Goal: Information Seeking & Learning: Check status

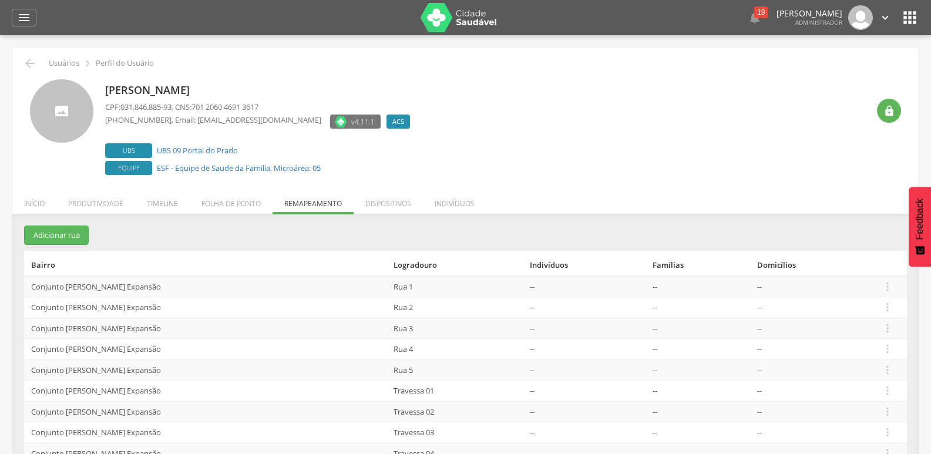
click at [456, 23] on img at bounding box center [458, 17] width 76 height 29
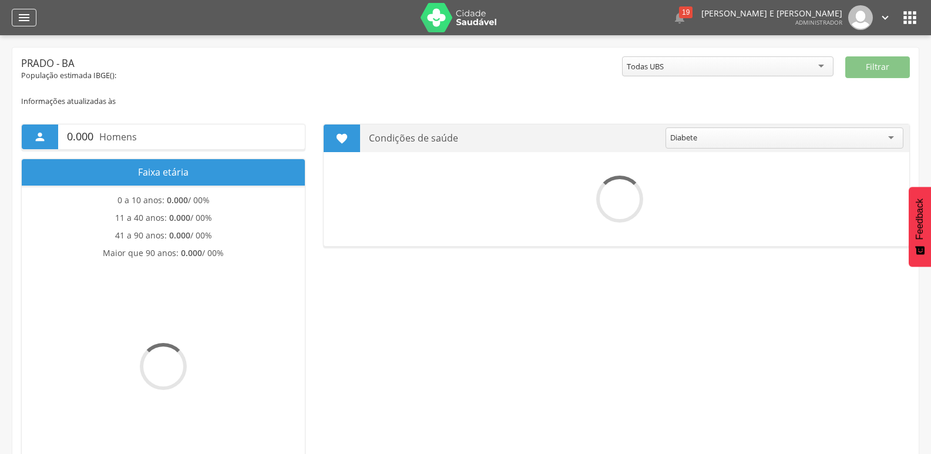
click at [22, 12] on icon "" at bounding box center [24, 18] width 14 height 14
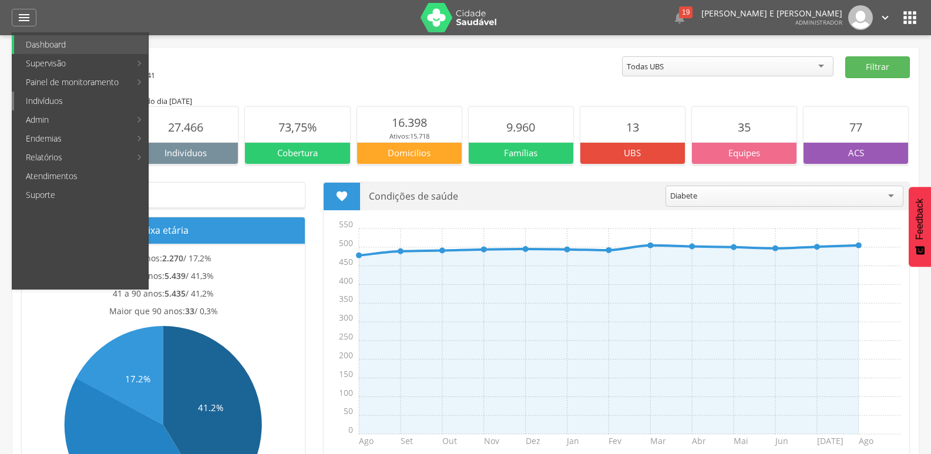
click at [66, 102] on link "Indivíduos" at bounding box center [81, 101] width 134 height 19
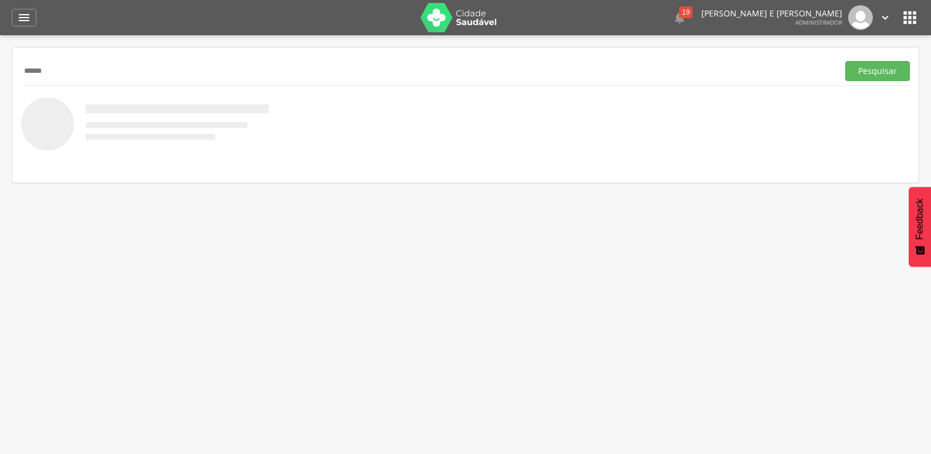
click at [845, 61] on button "Pesquisar" at bounding box center [877, 71] width 65 height 20
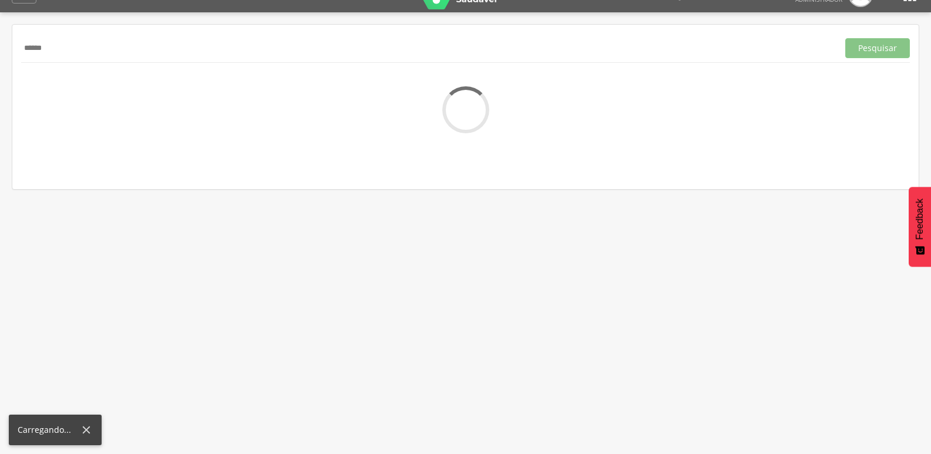
scroll to position [35, 0]
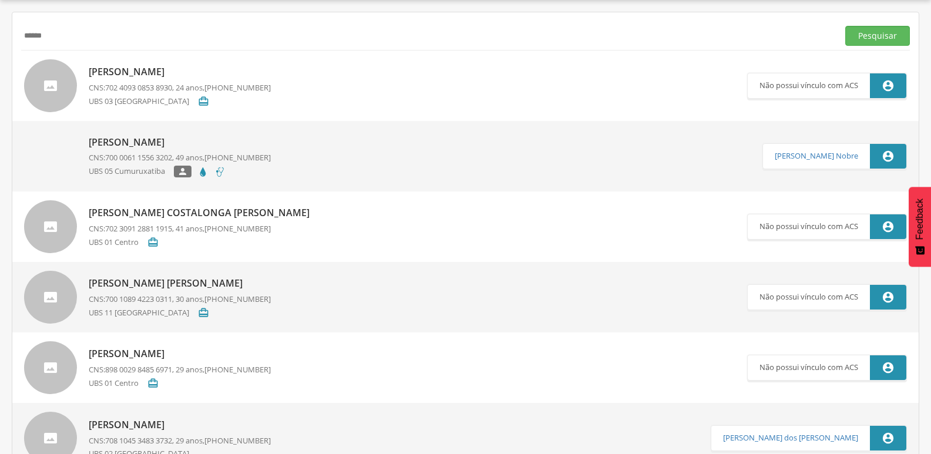
click at [120, 48] on div "****** Pesquisar" at bounding box center [465, 35] width 888 height 29
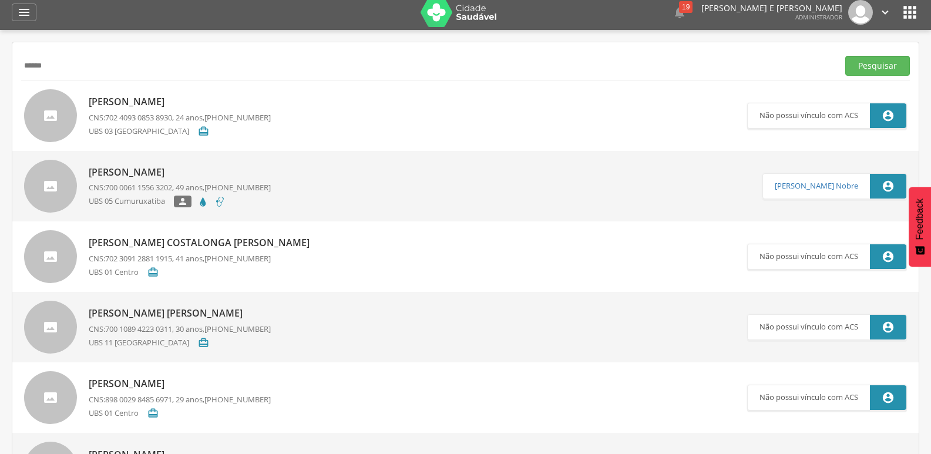
scroll to position [0, 0]
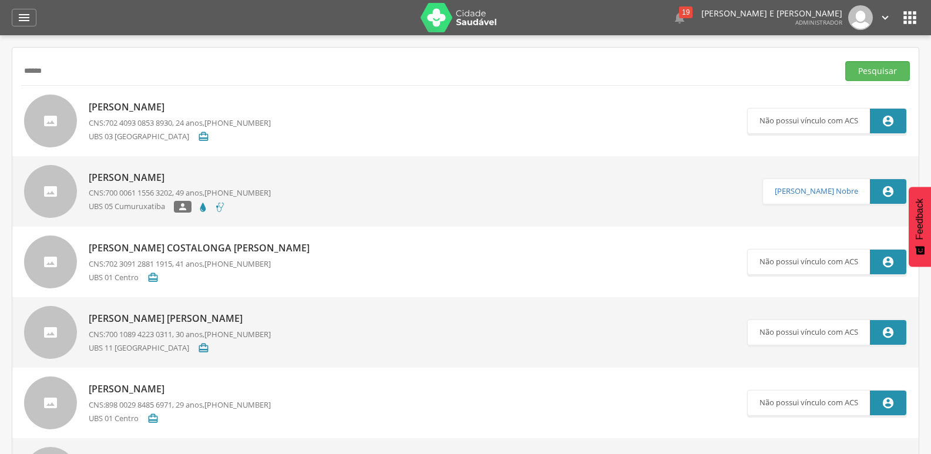
click at [114, 63] on input "******" at bounding box center [427, 71] width 812 height 20
type input "**********"
click at [845, 61] on button "Pesquisar" at bounding box center [877, 71] width 65 height 20
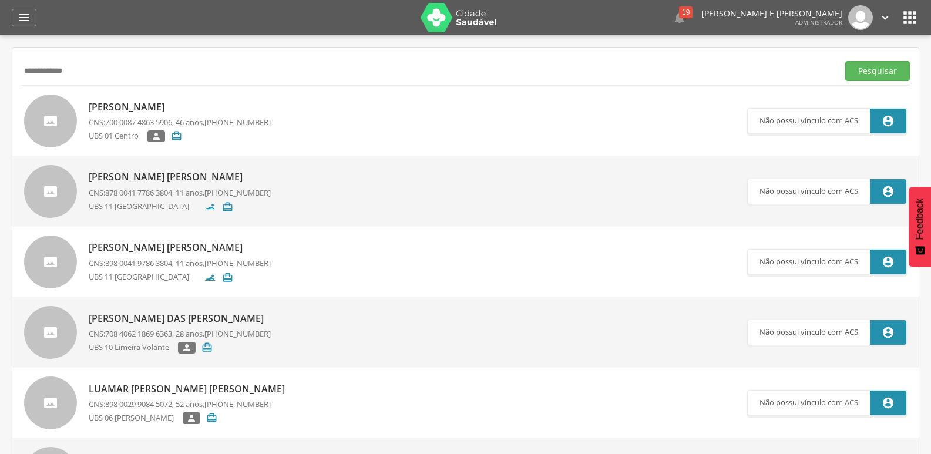
click at [160, 104] on p "[PERSON_NAME]" at bounding box center [180, 107] width 182 height 14
type input "**********"
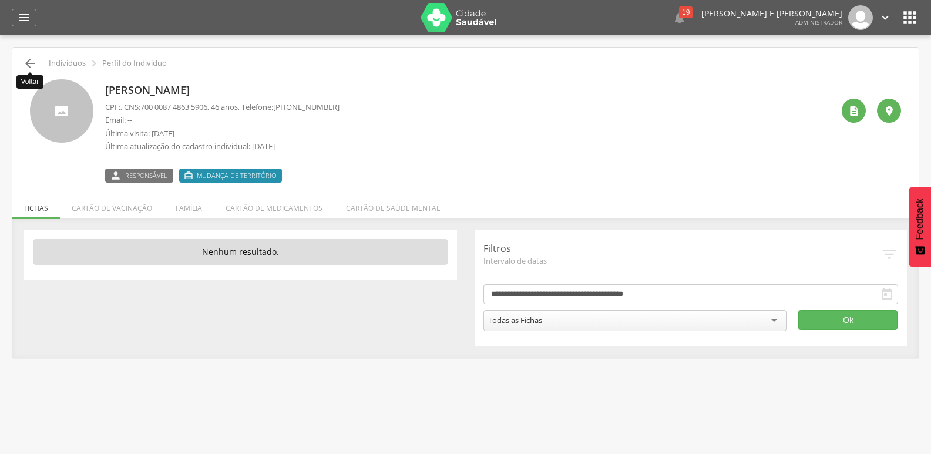
click at [31, 63] on icon "" at bounding box center [30, 63] width 14 height 14
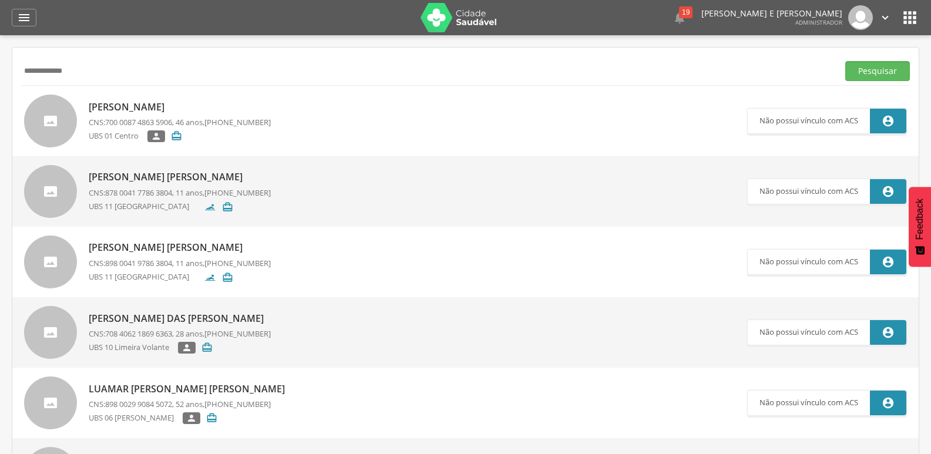
drag, startPoint x: 117, startPoint y: 73, endPoint x: 0, endPoint y: 70, distance: 117.5
click at [0, 70] on div " Supervisão  Distritos  Ubs adicionar ubs  Coordenador: - [PERSON_NAME] / B…" at bounding box center [465, 262] width 931 height 454
click at [845, 61] on button "Pesquisar" at bounding box center [877, 71] width 65 height 20
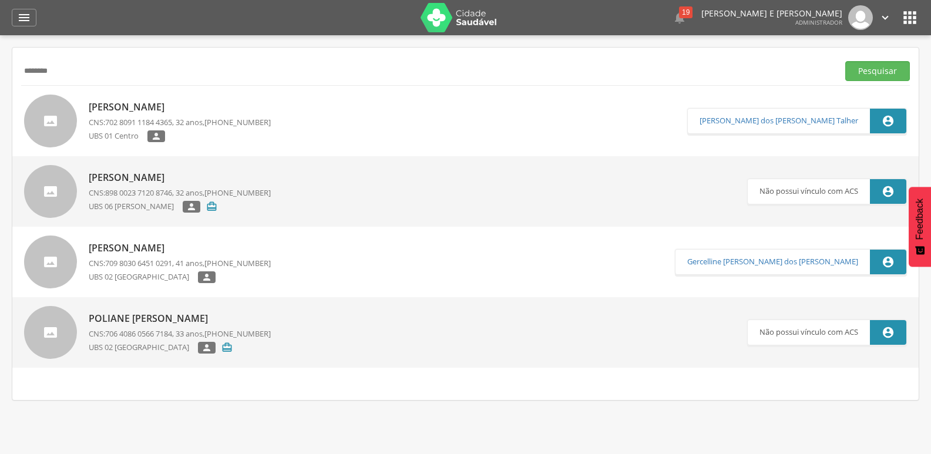
click at [190, 248] on p "[PERSON_NAME]" at bounding box center [180, 248] width 182 height 14
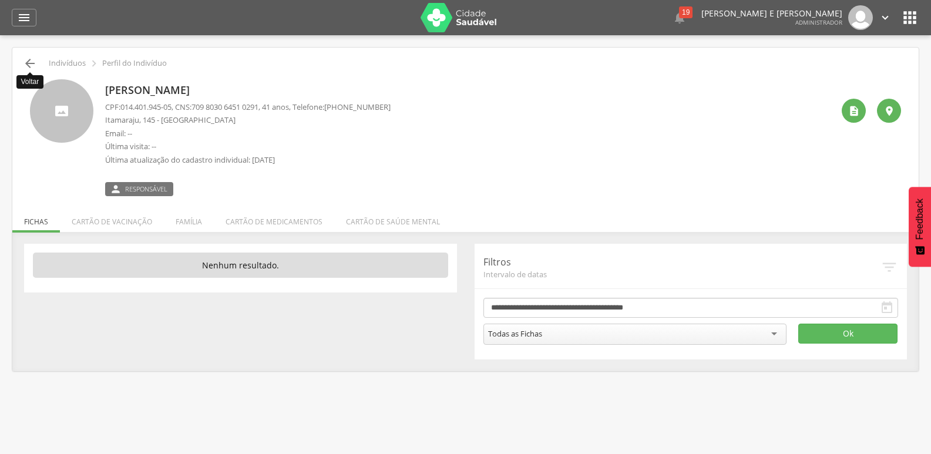
click at [33, 62] on icon "" at bounding box center [30, 63] width 14 height 14
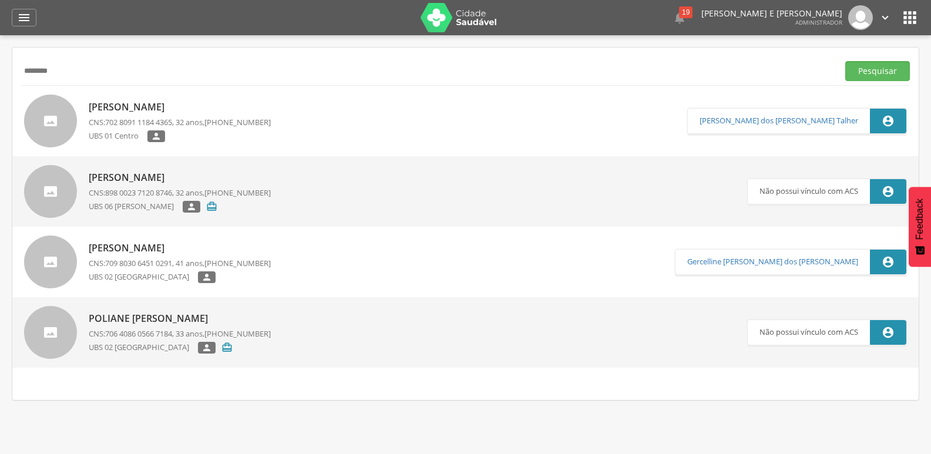
drag, startPoint x: 90, startPoint y: 67, endPoint x: 0, endPoint y: 67, distance: 89.8
click at [0, 67] on div " Supervisão  Distritos  Ubs adicionar ubs  Coordenador: - [PERSON_NAME] / B…" at bounding box center [465, 262] width 931 height 454
click at [845, 61] on button "Pesquisar" at bounding box center [877, 71] width 65 height 20
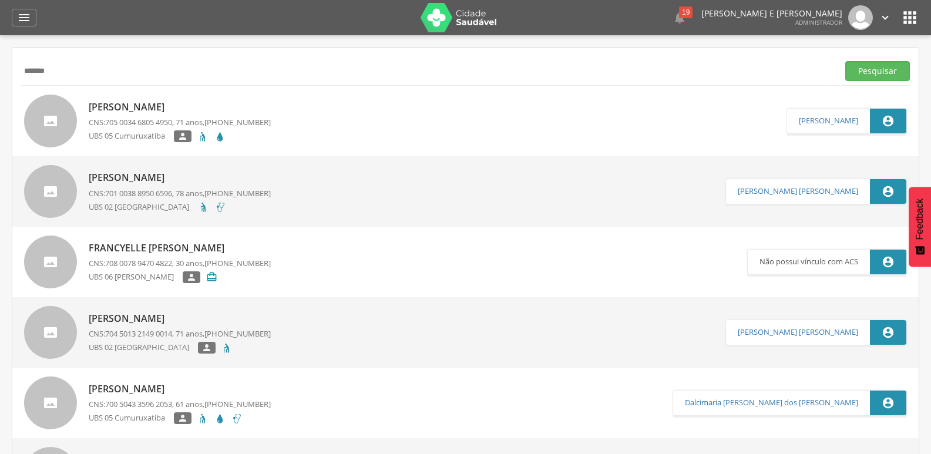
click at [132, 61] on input "******" at bounding box center [427, 71] width 812 height 20
click at [845, 61] on button "Pesquisar" at bounding box center [877, 71] width 65 height 20
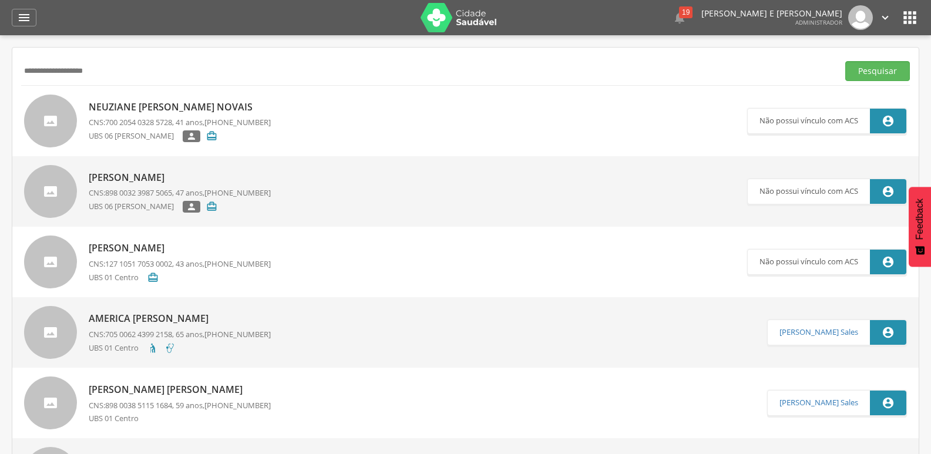
click at [232, 104] on p "Neuziane [PERSON_NAME] Novais" at bounding box center [180, 107] width 182 height 14
click at [150, 70] on input "**********" at bounding box center [427, 71] width 812 height 20
click at [845, 61] on button "Pesquisar" at bounding box center [877, 71] width 65 height 20
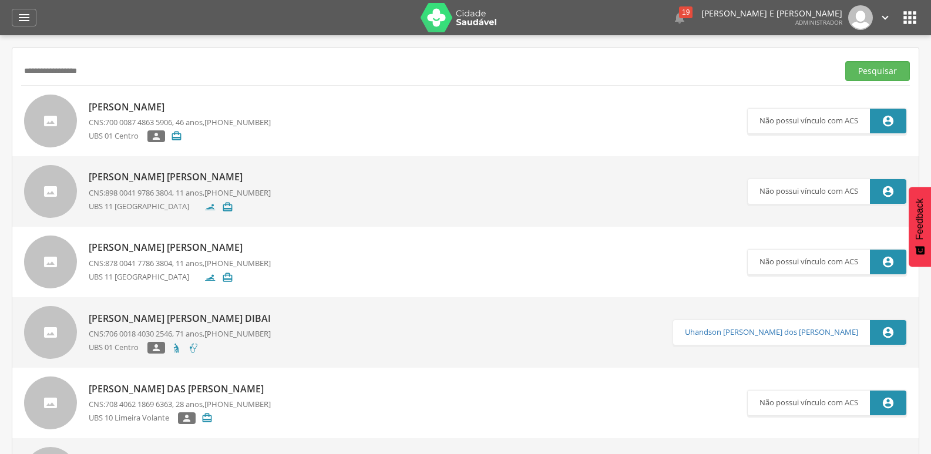
click at [202, 110] on p "[PERSON_NAME]" at bounding box center [180, 107] width 182 height 14
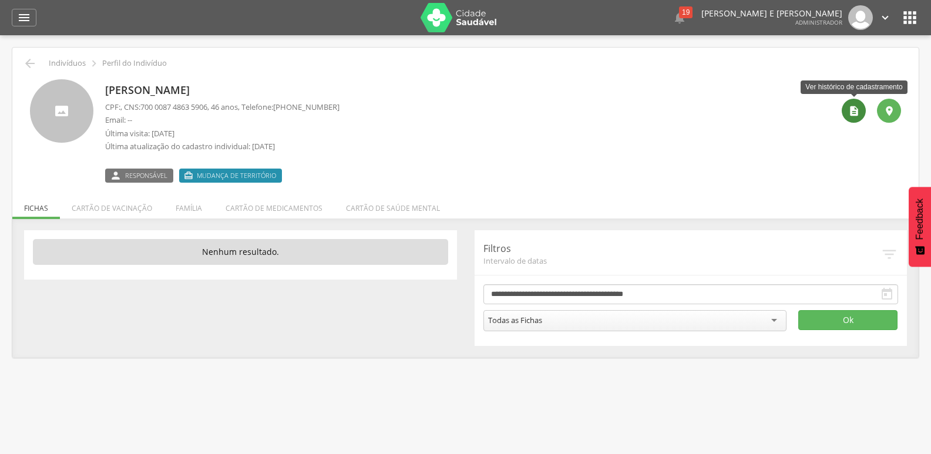
click at [853, 114] on icon "" at bounding box center [854, 111] width 12 height 12
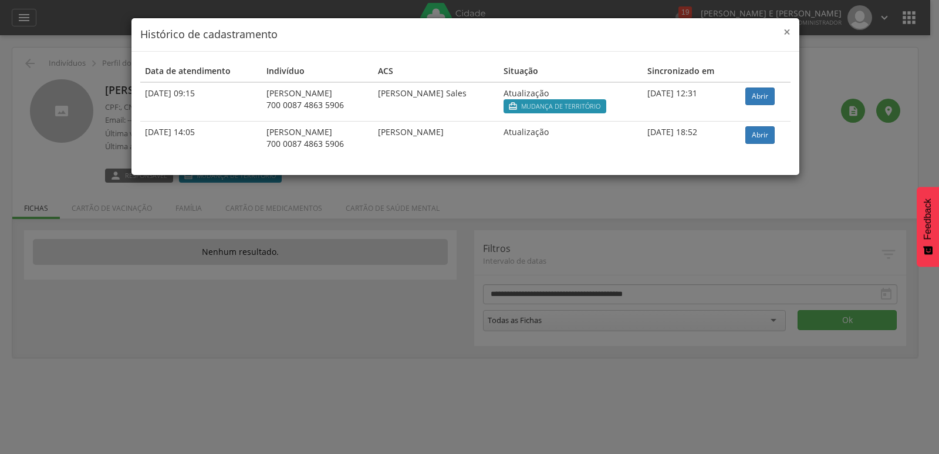
click at [790, 32] on span "×" at bounding box center [787, 31] width 7 height 16
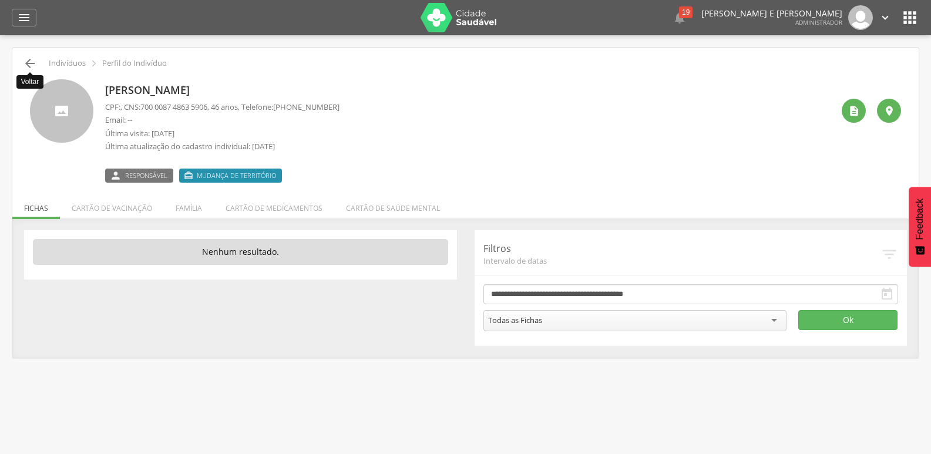
click at [32, 58] on icon "" at bounding box center [30, 63] width 14 height 14
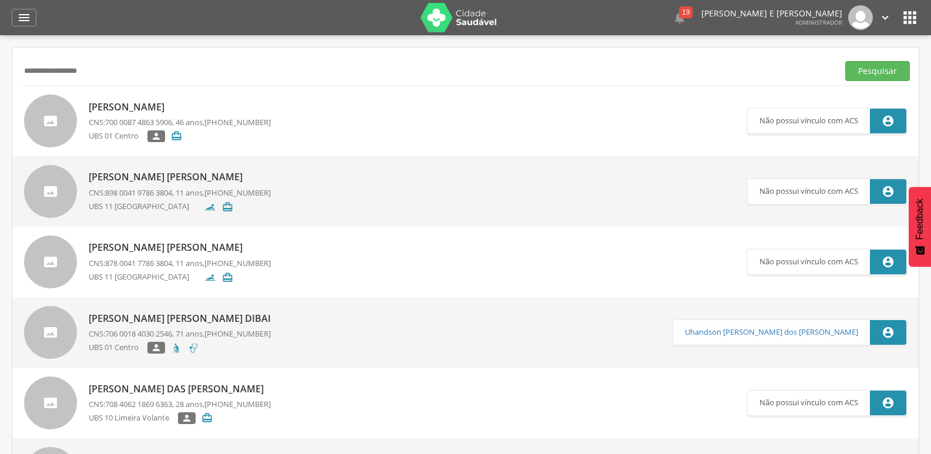
drag, startPoint x: 110, startPoint y: 72, endPoint x: 0, endPoint y: 47, distance: 112.5
click at [0, 47] on div " Supervisão  Distritos  Ubs adicionar ubs  Coordenador: - [PERSON_NAME] / B…" at bounding box center [465, 262] width 931 height 454
click at [845, 61] on button "Pesquisar" at bounding box center [877, 71] width 65 height 20
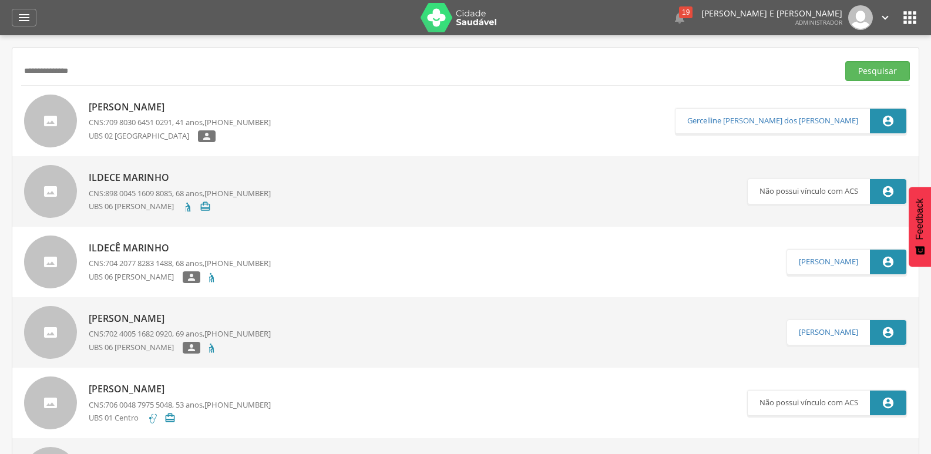
click at [338, 122] on link "[PERSON_NAME] CNS: 709 8030 6451 0291 , 41 anos, [PHONE_NUMBER] UBS 02 [GEOGRAP…" at bounding box center [349, 121] width 651 height 53
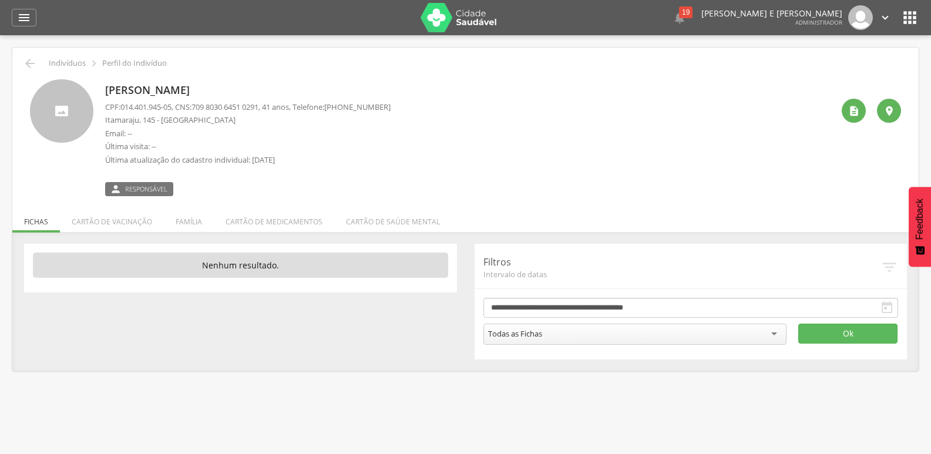
drag, startPoint x: 254, startPoint y: 163, endPoint x: 312, endPoint y: 167, distance: 58.3
click at [312, 167] on div "CPF: 014.401.945-05 , CNS: [PHONE_NUMBER] , 41 anos, Telefone: [PHONE_NUMBER] […" at bounding box center [247, 137] width 285 height 70
drag, startPoint x: 154, startPoint y: 147, endPoint x: 215, endPoint y: 147, distance: 61.1
click at [215, 147] on p "Última visita: --" at bounding box center [247, 146] width 285 height 11
click at [221, 136] on p "Email: --" at bounding box center [247, 133] width 285 height 11
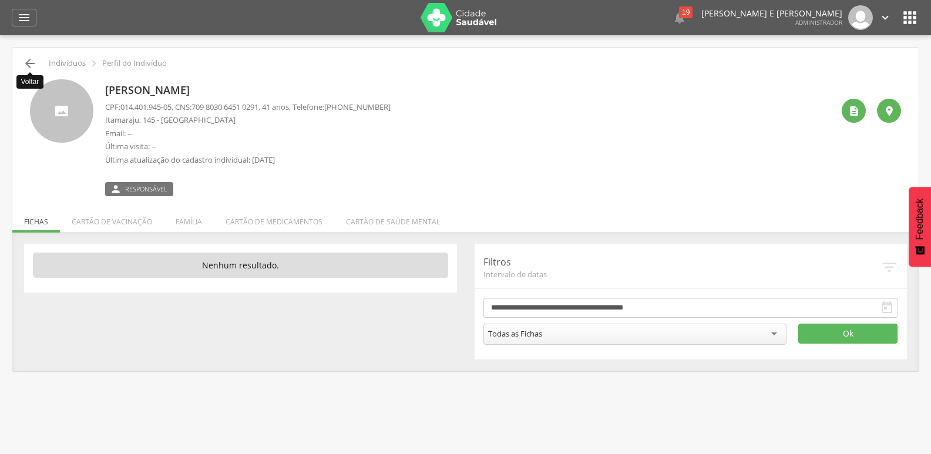
click at [25, 59] on icon "" at bounding box center [30, 63] width 14 height 14
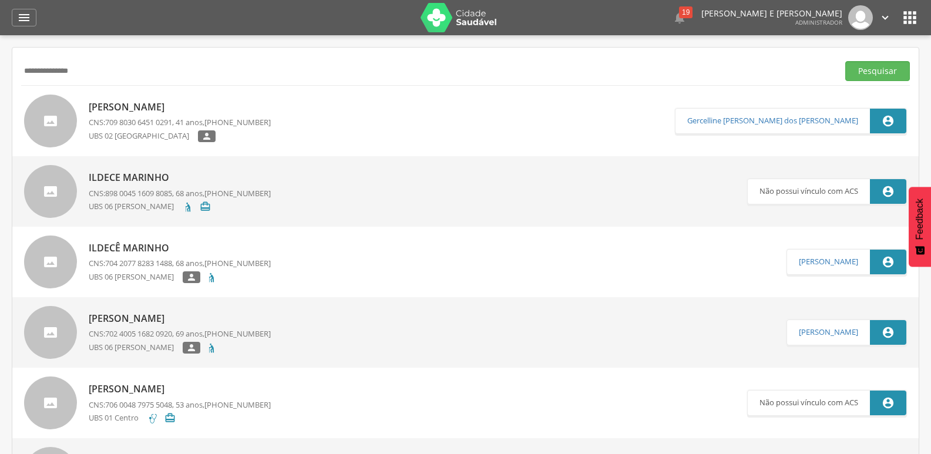
drag, startPoint x: 116, startPoint y: 73, endPoint x: 0, endPoint y: 75, distance: 115.7
click at [0, 75] on div " Supervisão  Distritos  Ubs adicionar ubs  Coordenador: - [PERSON_NAME] / B…" at bounding box center [465, 262] width 931 height 454
click at [845, 61] on button "Pesquisar" at bounding box center [877, 71] width 65 height 20
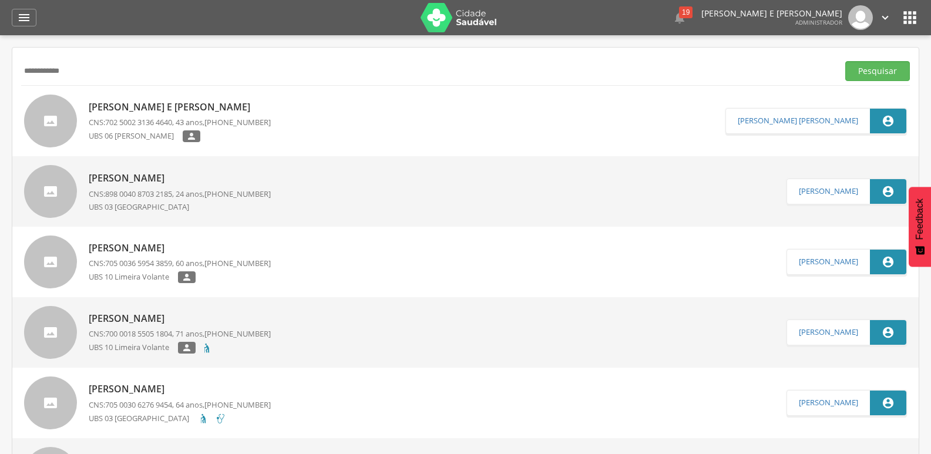
click at [190, 107] on p "[PERSON_NAME] e [PERSON_NAME]" at bounding box center [180, 107] width 182 height 14
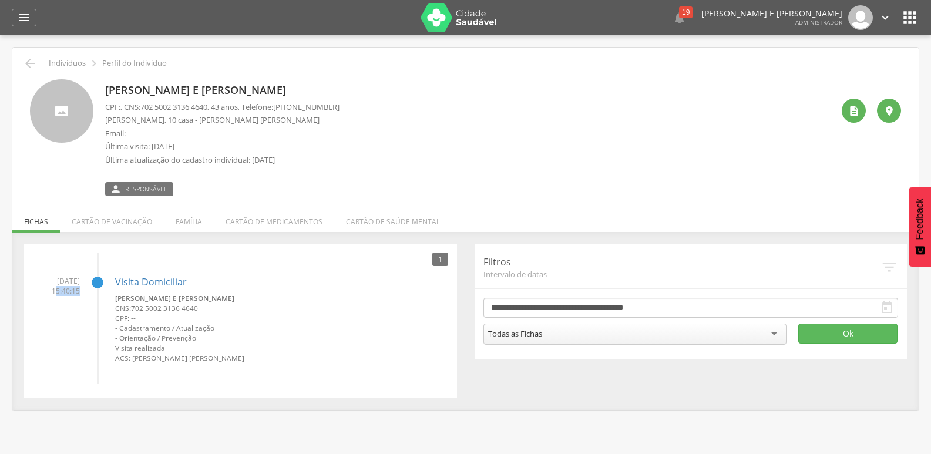
drag, startPoint x: 52, startPoint y: 294, endPoint x: 93, endPoint y: 287, distance: 42.2
click at [93, 287] on li "[DATE] 15:40:15 Visita Domiciliar [PERSON_NAME] e [PERSON_NAME] CNS: 702 5002 3…" at bounding box center [240, 315] width 415 height 96
drag, startPoint x: 42, startPoint y: 281, endPoint x: 100, endPoint y: 287, distance: 57.8
click at [100, 282] on li "[DATE] 15:40:15 Visita Domiciliar [PERSON_NAME] e [PERSON_NAME] CNS: 702 5002 3…" at bounding box center [240, 315] width 415 height 96
click at [38, 65] on div " Indivíduos  Perfil do Indivíduo" at bounding box center [465, 63] width 888 height 14
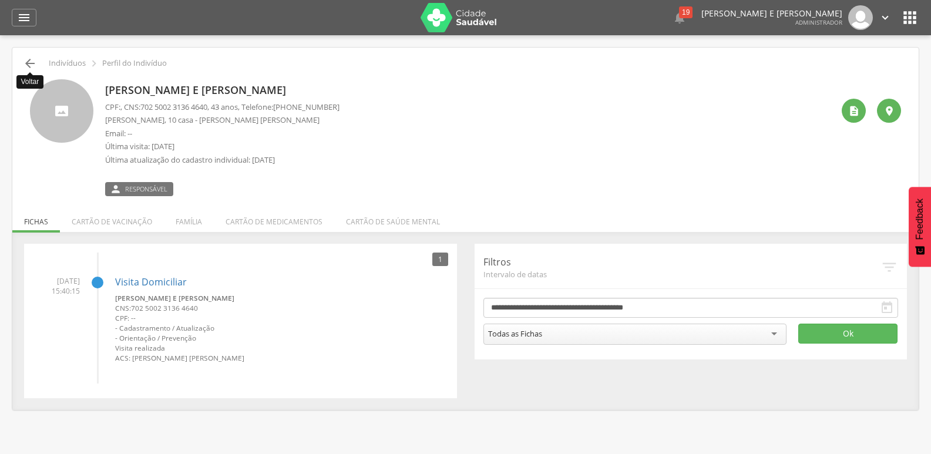
click at [33, 62] on icon "" at bounding box center [30, 63] width 14 height 14
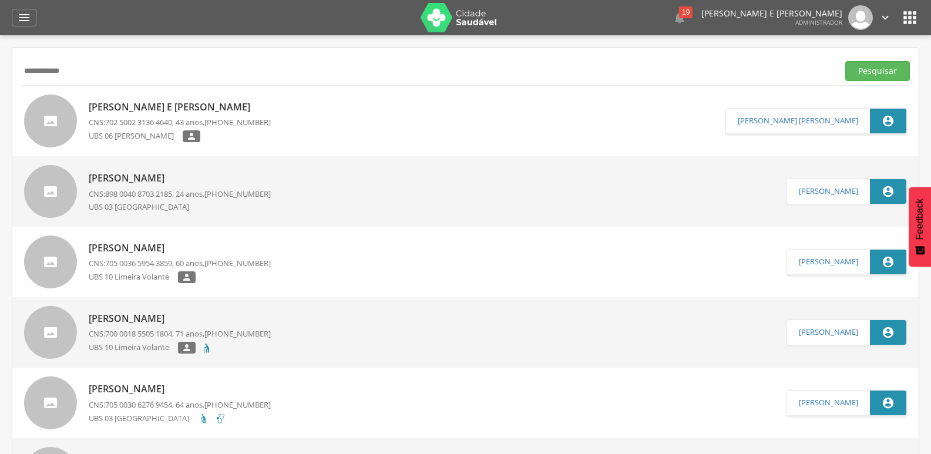
drag, startPoint x: 110, startPoint y: 62, endPoint x: 18, endPoint y: 76, distance: 93.2
click at [845, 61] on button "Pesquisar" at bounding box center [877, 71] width 65 height 20
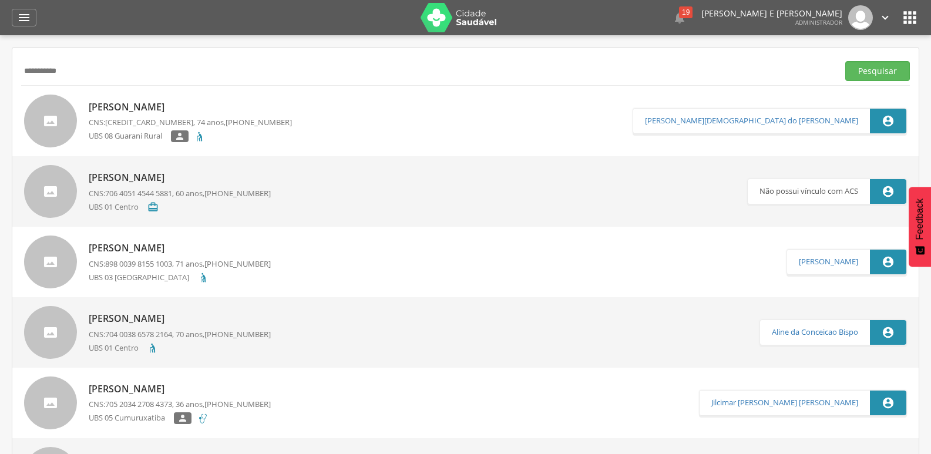
click at [93, 66] on input "**********" at bounding box center [427, 71] width 812 height 20
click at [845, 61] on button "Pesquisar" at bounding box center [877, 71] width 65 height 20
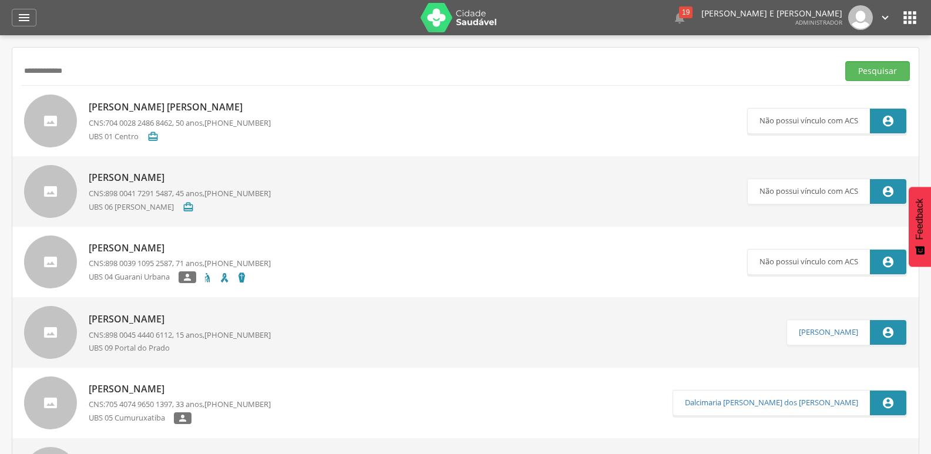
click at [183, 109] on p "[PERSON_NAME] [PERSON_NAME]" at bounding box center [180, 107] width 182 height 14
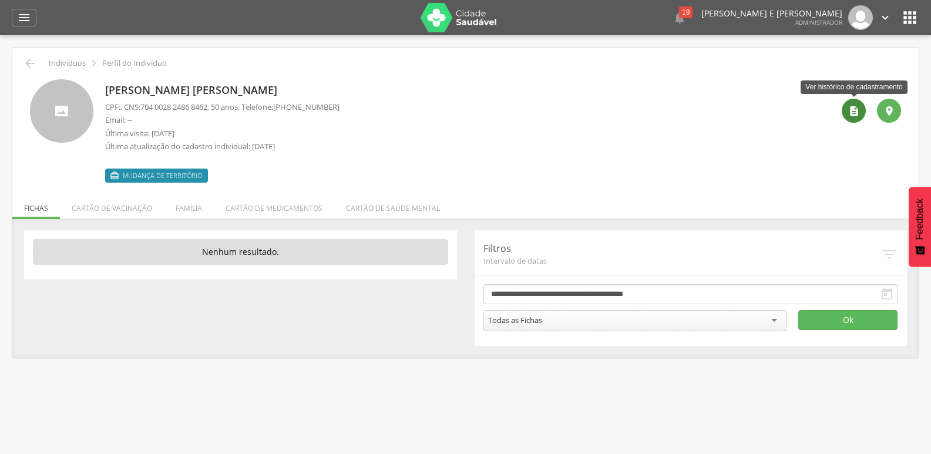
click at [858, 115] on icon "" at bounding box center [854, 111] width 12 height 12
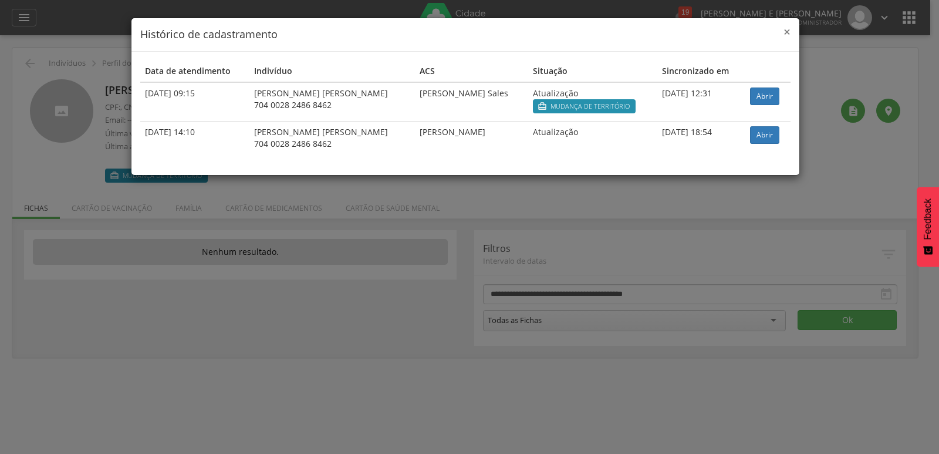
click at [787, 32] on span "×" at bounding box center [787, 31] width 7 height 16
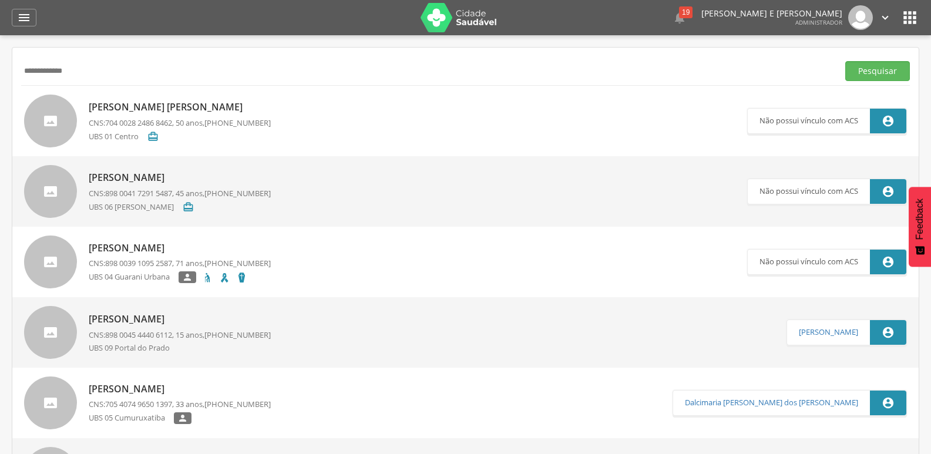
drag, startPoint x: 103, startPoint y: 69, endPoint x: 0, endPoint y: 72, distance: 103.4
click at [0, 72] on div " Supervisão  Distritos  Ubs adicionar ubs  Coordenador: - [PERSON_NAME] / B…" at bounding box center [465, 262] width 931 height 454
click at [845, 61] on button "Pesquisar" at bounding box center [877, 71] width 65 height 20
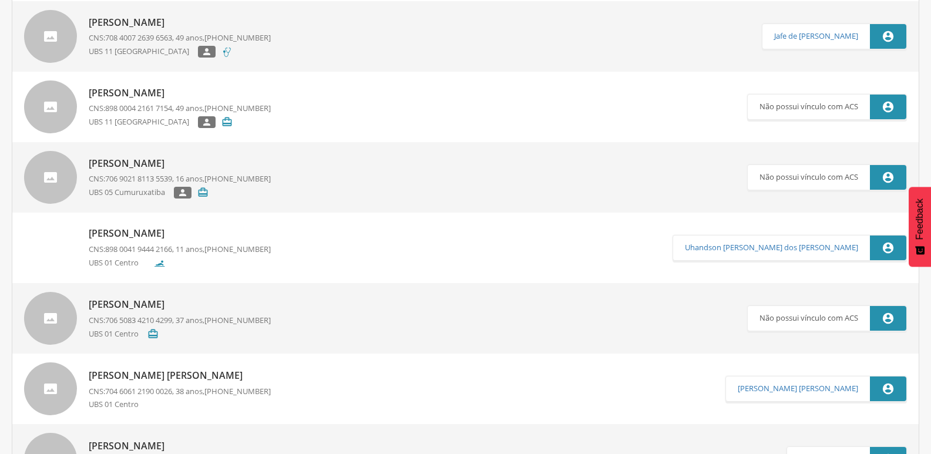
scroll to position [235, 0]
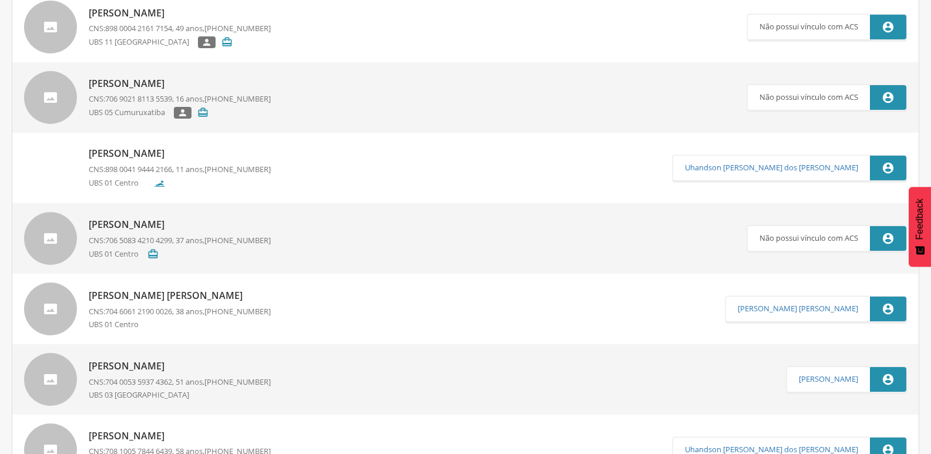
click at [221, 296] on p "[PERSON_NAME] [PERSON_NAME]" at bounding box center [180, 296] width 182 height 14
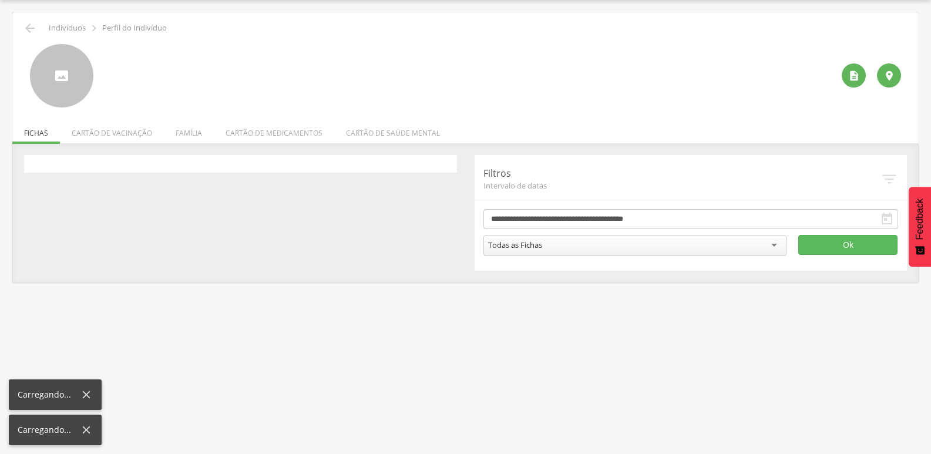
scroll to position [35, 0]
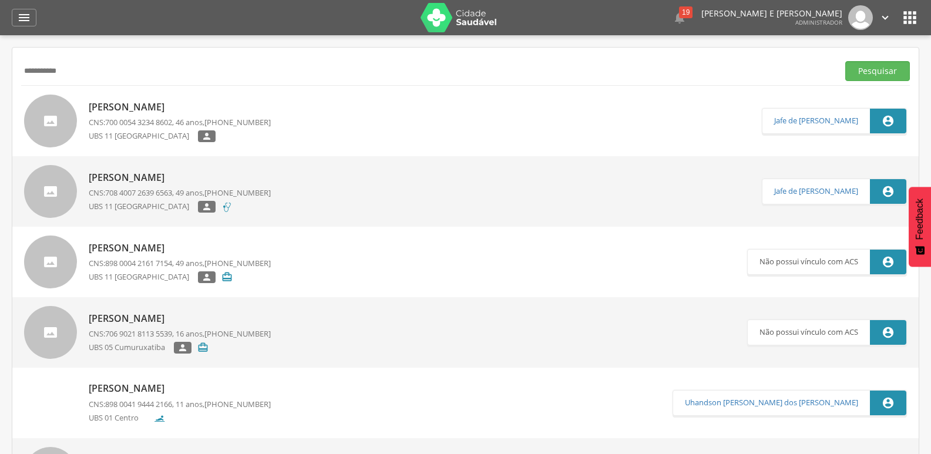
drag, startPoint x: 122, startPoint y: 75, endPoint x: 0, endPoint y: 75, distance: 121.5
click at [0, 75] on div " Supervisão  Distritos  Ubs adicionar ubs  Coordenador: - [PERSON_NAME] / B…" at bounding box center [465, 262] width 931 height 454
click at [845, 61] on button "Pesquisar" at bounding box center [877, 71] width 65 height 20
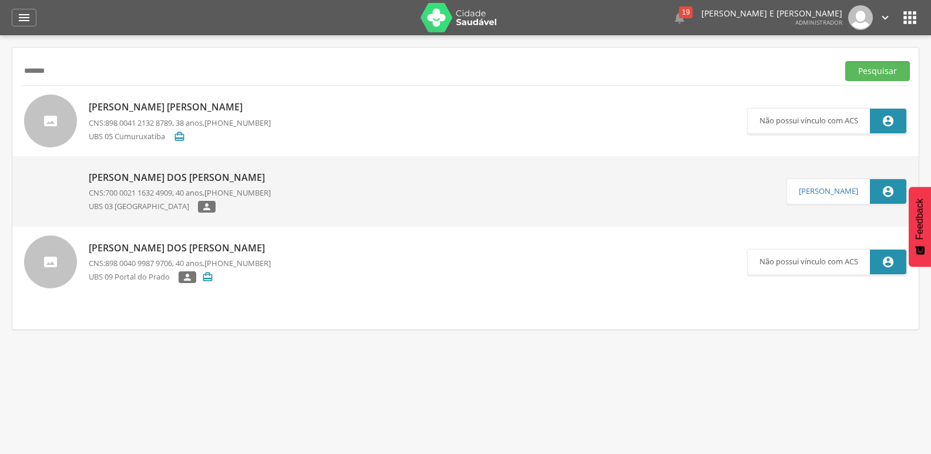
click at [142, 110] on p "[PERSON_NAME] [PERSON_NAME]" at bounding box center [180, 107] width 182 height 14
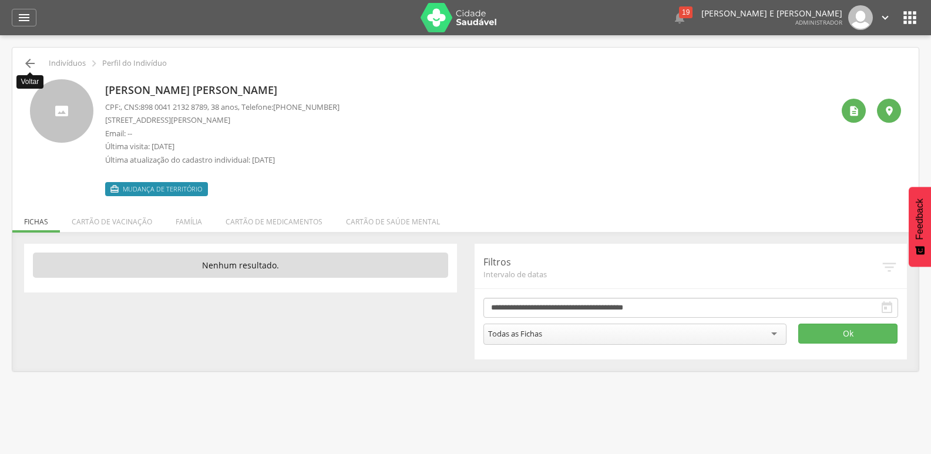
click at [33, 63] on icon "" at bounding box center [30, 63] width 14 height 14
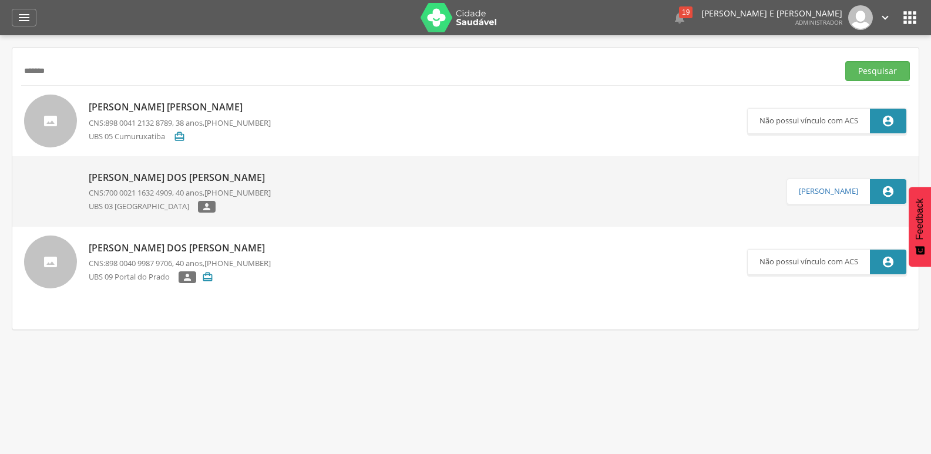
drag, startPoint x: 49, startPoint y: 67, endPoint x: 0, endPoint y: 66, distance: 49.3
click at [0, 66] on div " Supervisão  Distritos  Ubs adicionar ubs  Coordenador: - [PERSON_NAME] / B…" at bounding box center [465, 262] width 931 height 454
click at [845, 61] on button "Pesquisar" at bounding box center [877, 71] width 65 height 20
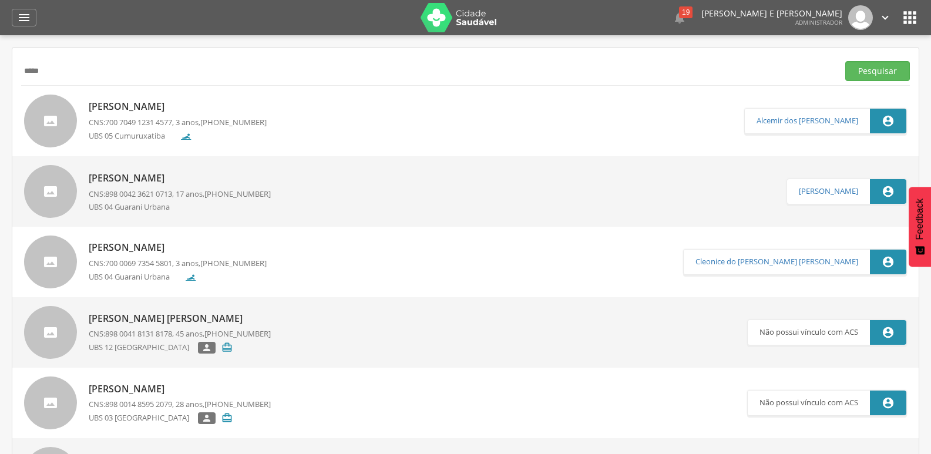
drag, startPoint x: 82, startPoint y: 80, endPoint x: 0, endPoint y: 57, distance: 85.5
click at [0, 57] on div " Supervisão  Distritos  Ubs adicionar ubs  Coordenador: - [PERSON_NAME] / B…" at bounding box center [465, 262] width 931 height 454
click at [845, 61] on button "Pesquisar" at bounding box center [877, 71] width 65 height 20
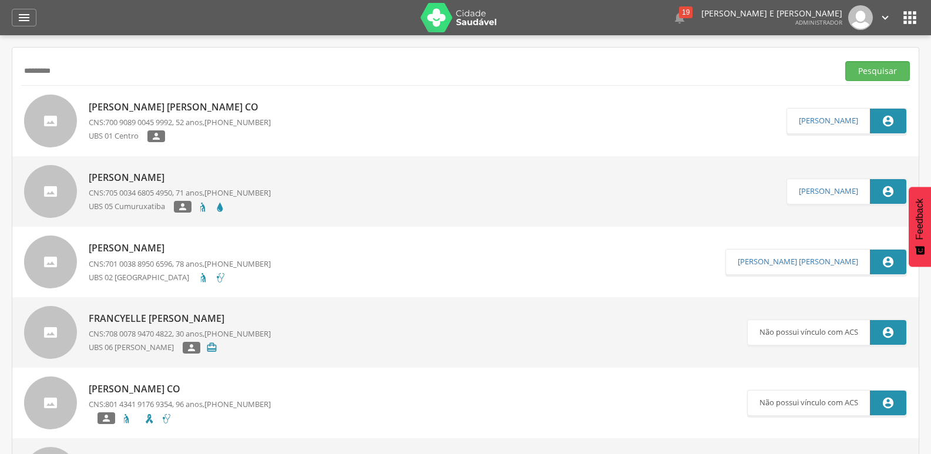
click at [213, 107] on p "[PERSON_NAME] [PERSON_NAME] Co" at bounding box center [180, 107] width 182 height 14
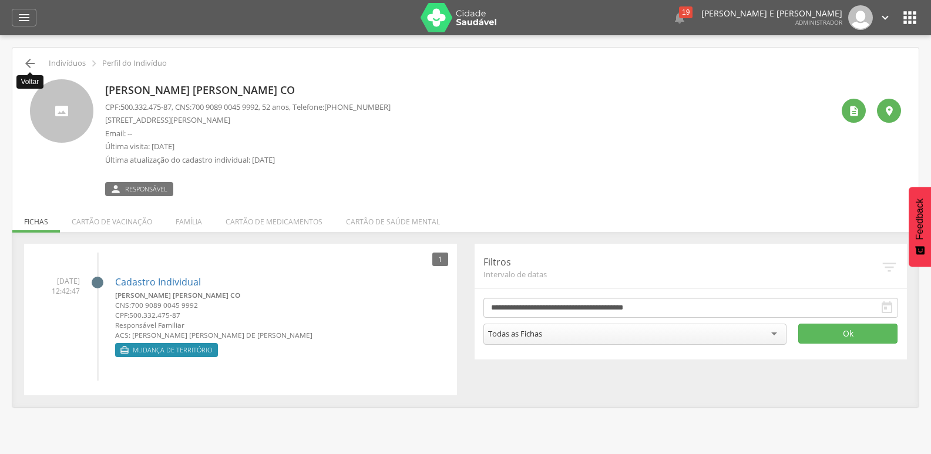
click at [30, 62] on icon "" at bounding box center [30, 63] width 14 height 14
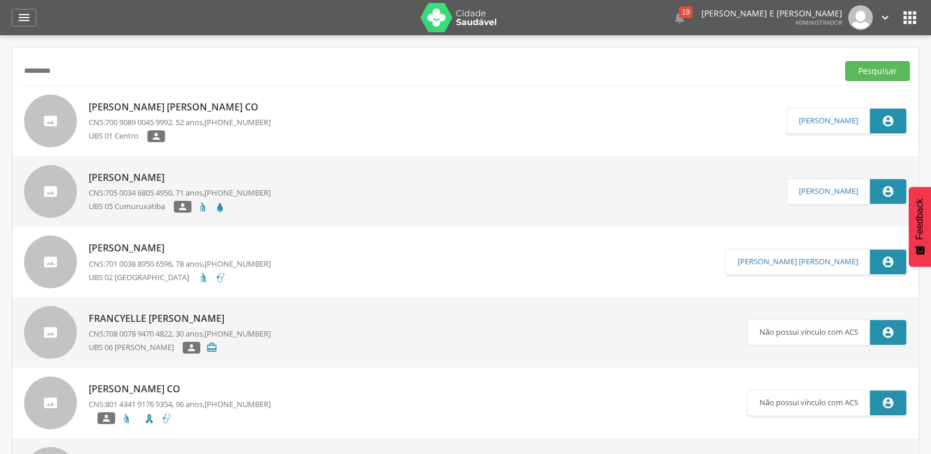
drag, startPoint x: 62, startPoint y: 75, endPoint x: 0, endPoint y: 55, distance: 65.5
click at [0, 55] on div " Supervisão  Distritos  Ubs adicionar ubs  Coordenador: - [PERSON_NAME] / B…" at bounding box center [465, 262] width 931 height 454
type input "**********"
click at [845, 61] on button "Pesquisar" at bounding box center [877, 71] width 65 height 20
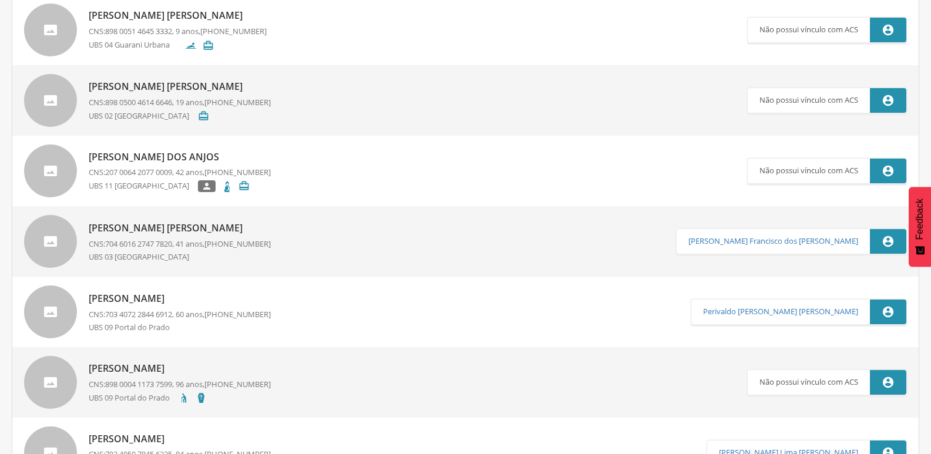
scroll to position [528, 0]
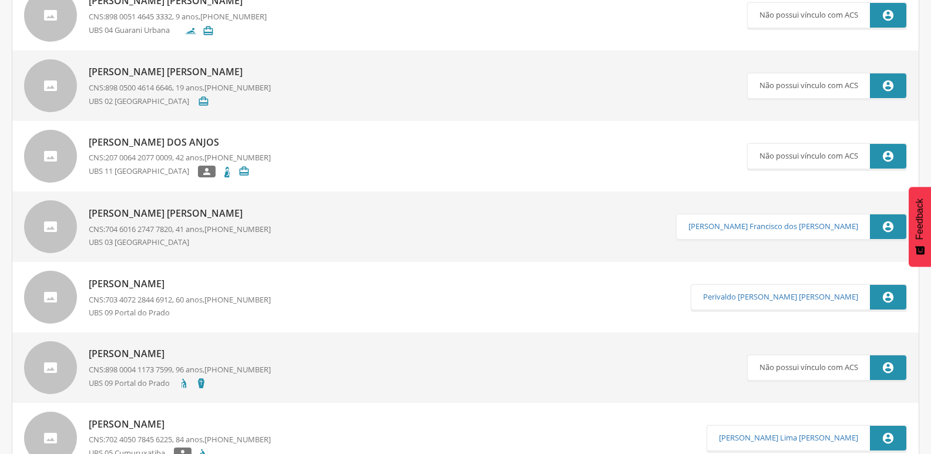
click at [211, 215] on p "[PERSON_NAME] [PERSON_NAME]" at bounding box center [180, 214] width 182 height 14
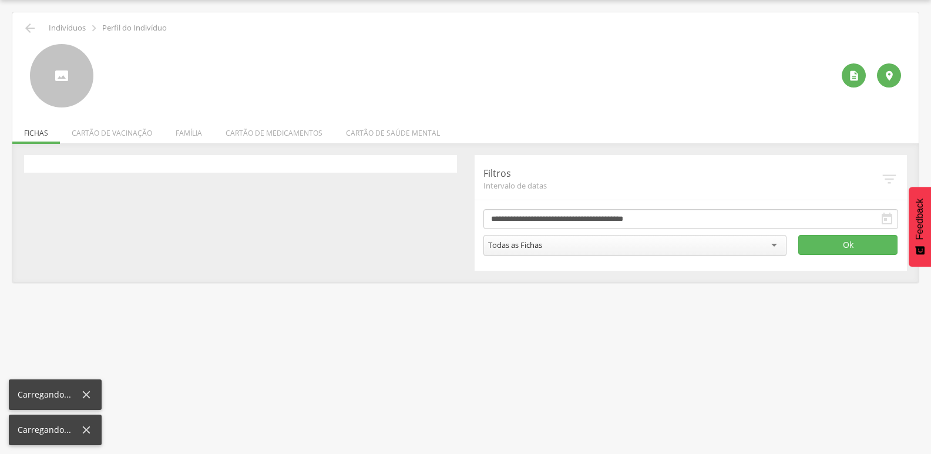
scroll to position [35, 0]
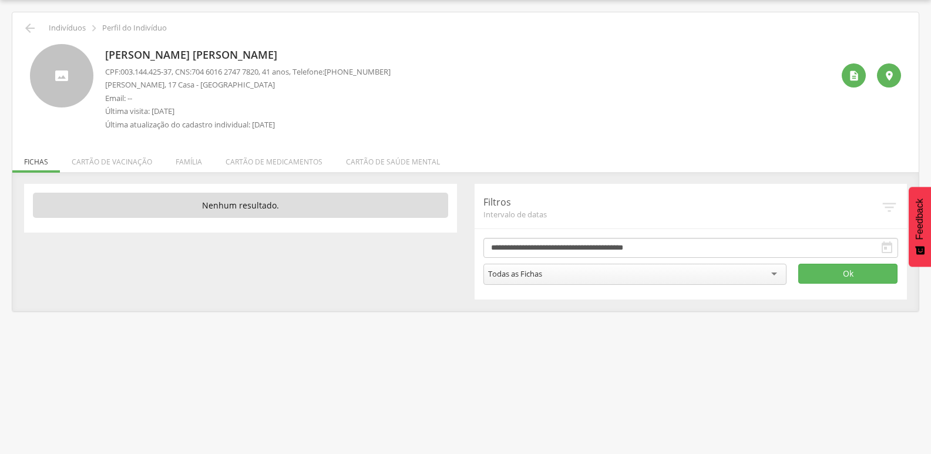
drag, startPoint x: 152, startPoint y: 110, endPoint x: 206, endPoint y: 107, distance: 54.1
click at [206, 107] on p "Última visita: [DATE]" at bounding box center [247, 111] width 285 height 11
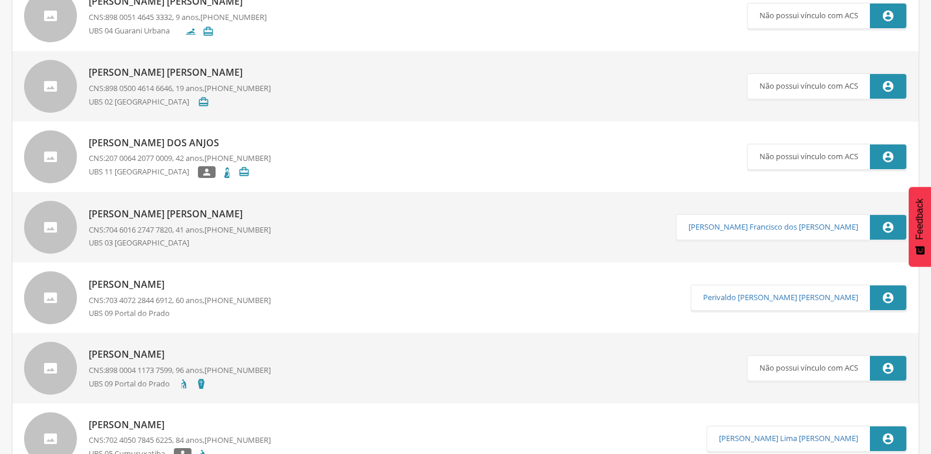
scroll to position [528, 0]
click at [183, 209] on p "[PERSON_NAME] [PERSON_NAME]" at bounding box center [180, 214] width 182 height 14
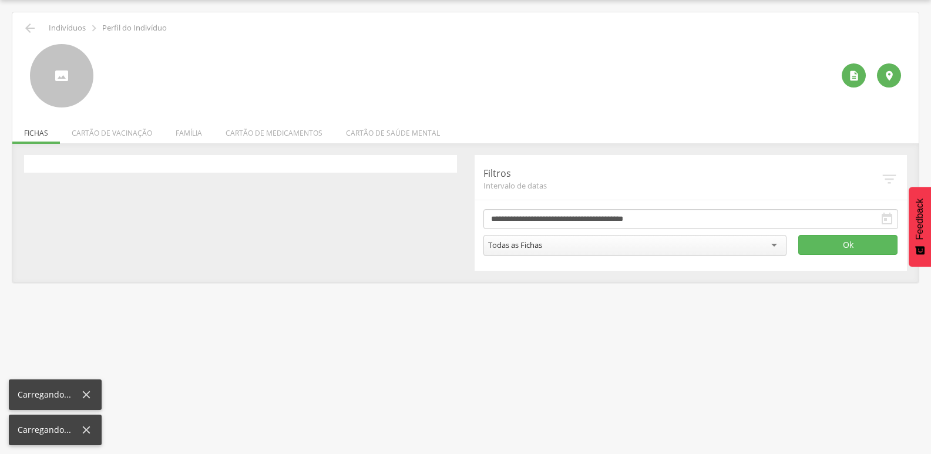
scroll to position [35, 0]
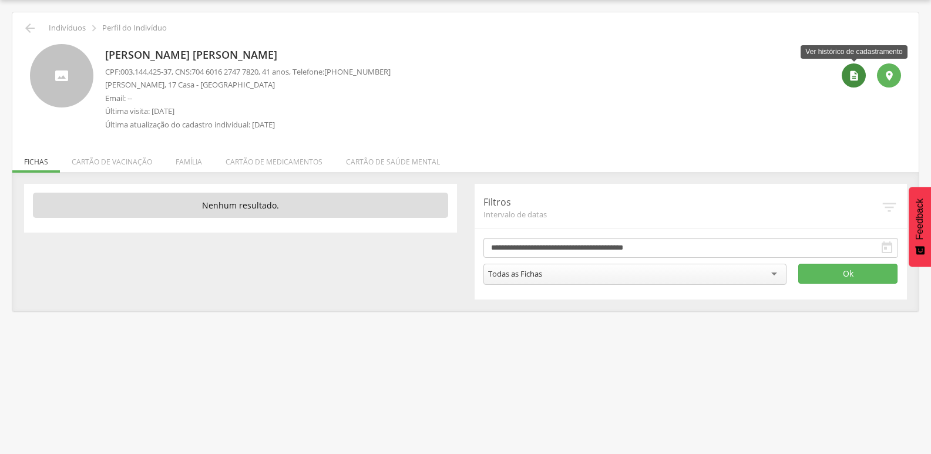
click at [849, 81] on icon "" at bounding box center [854, 76] width 12 height 12
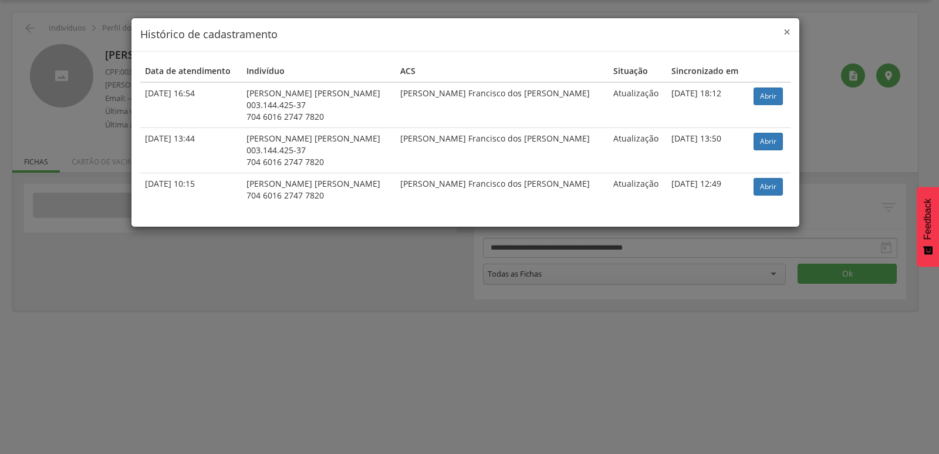
drag, startPoint x: 786, startPoint y: 33, endPoint x: 661, endPoint y: 70, distance: 130.4
click at [785, 33] on span "×" at bounding box center [787, 31] width 7 height 16
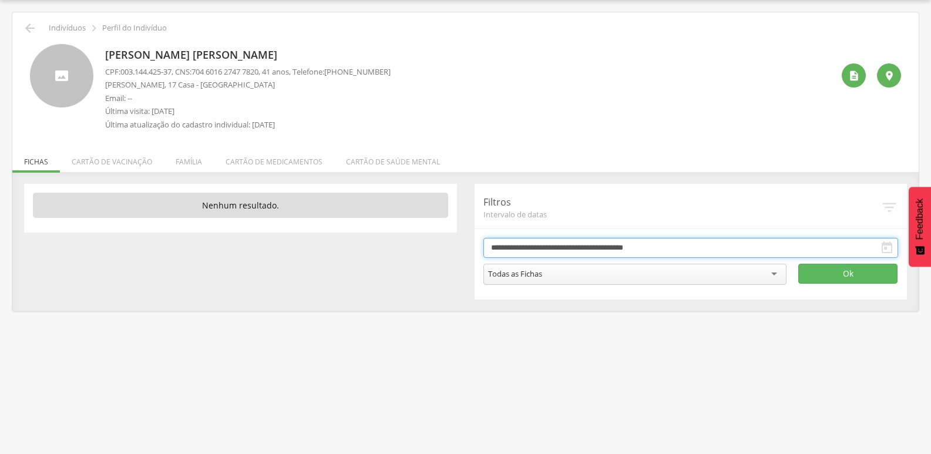
click at [612, 247] on input "**********" at bounding box center [690, 248] width 415 height 20
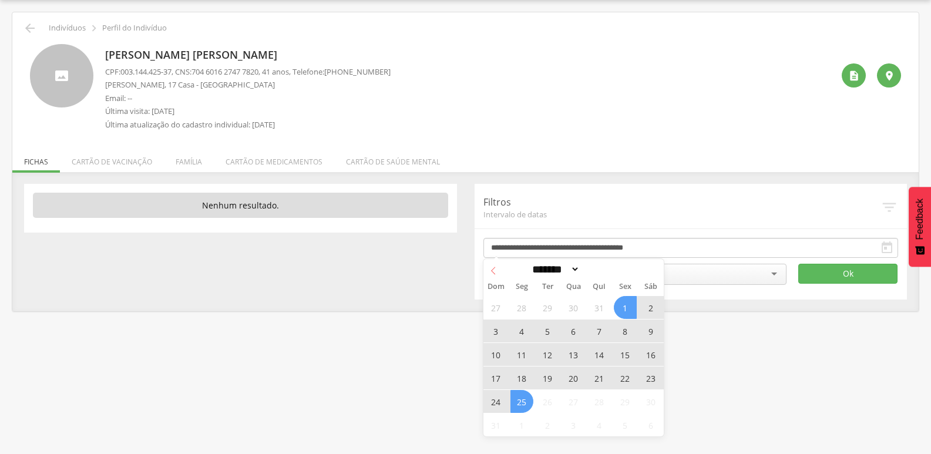
click at [495, 274] on icon at bounding box center [493, 271] width 8 height 8
select select "*"
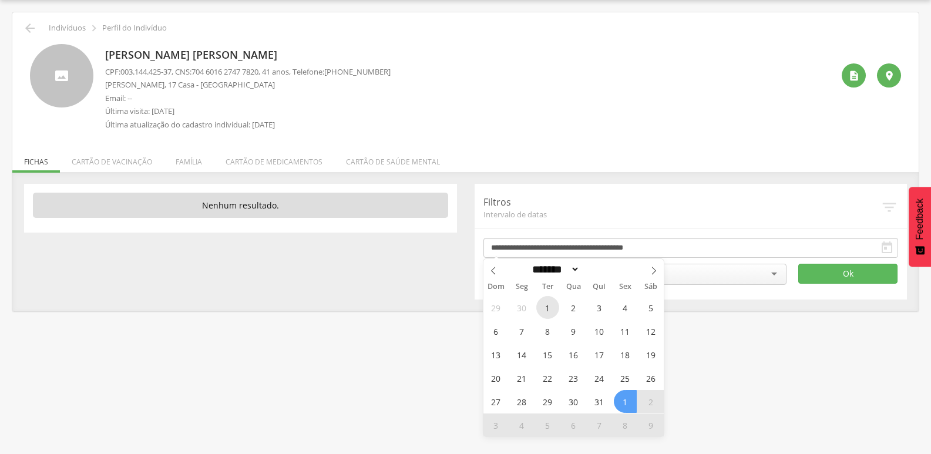
click at [551, 309] on span "1" at bounding box center [547, 307] width 23 height 23
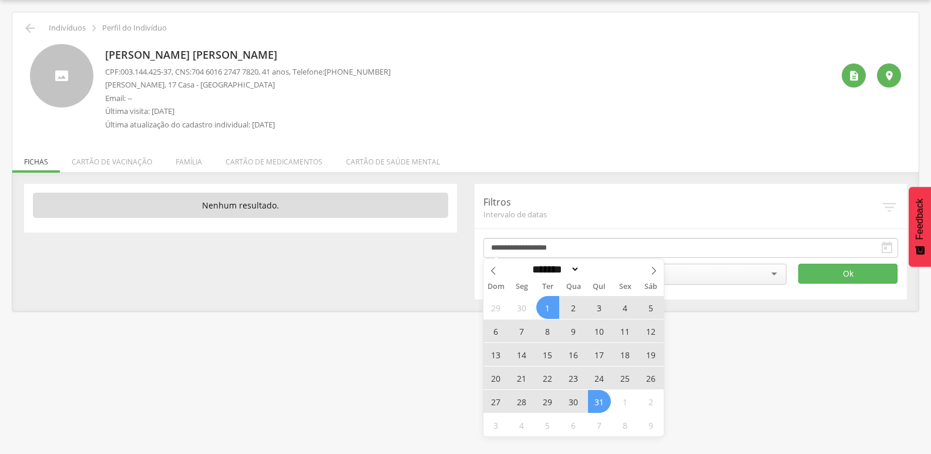
click at [598, 400] on span "31" at bounding box center [599, 401] width 23 height 23
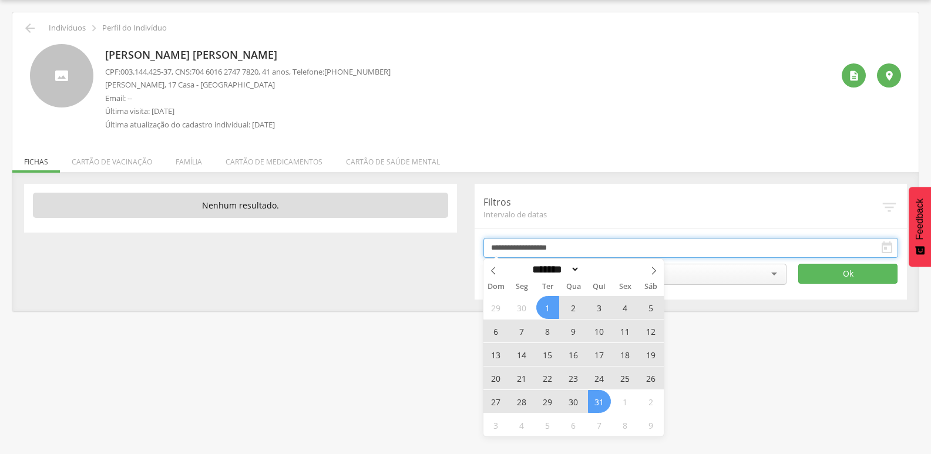
type input "**********"
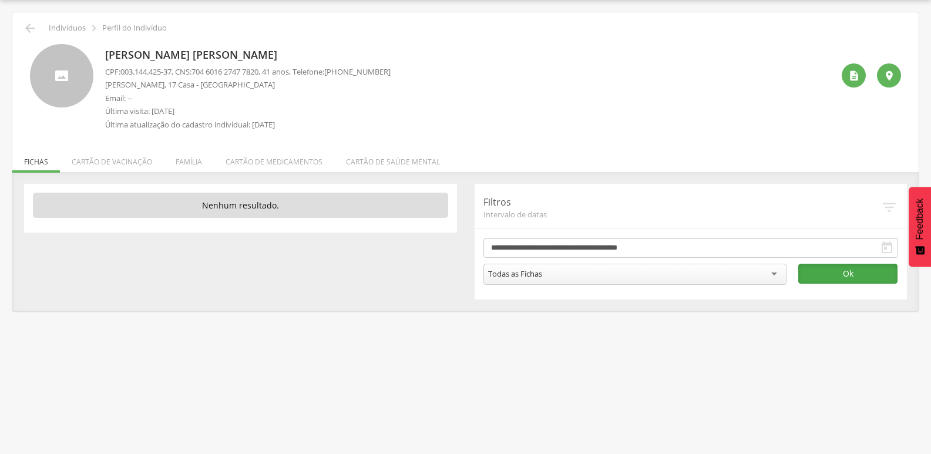
click at [841, 268] on button "Ok" at bounding box center [847, 274] width 99 height 20
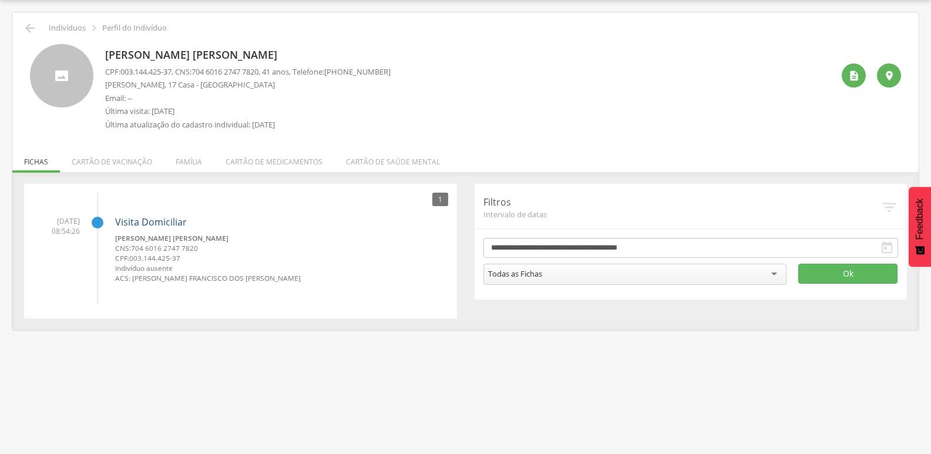
click at [167, 224] on link "Visita Domiciliar" at bounding box center [151, 221] width 72 height 13
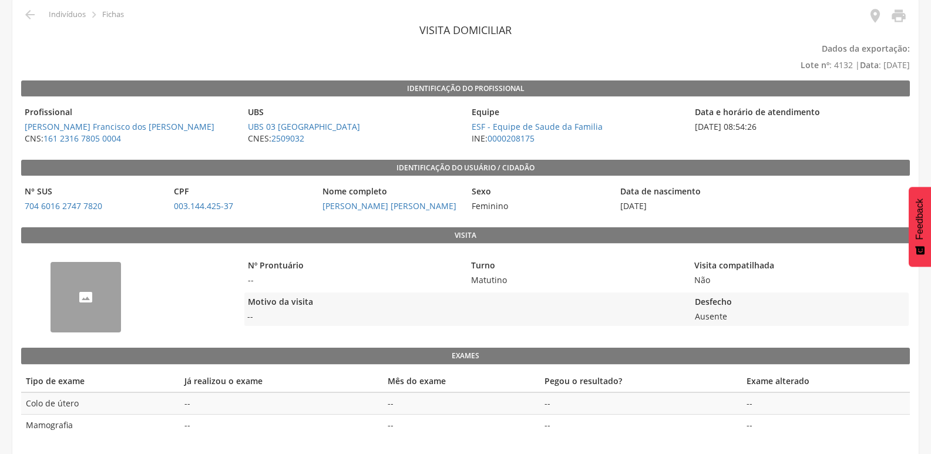
scroll to position [52, 0]
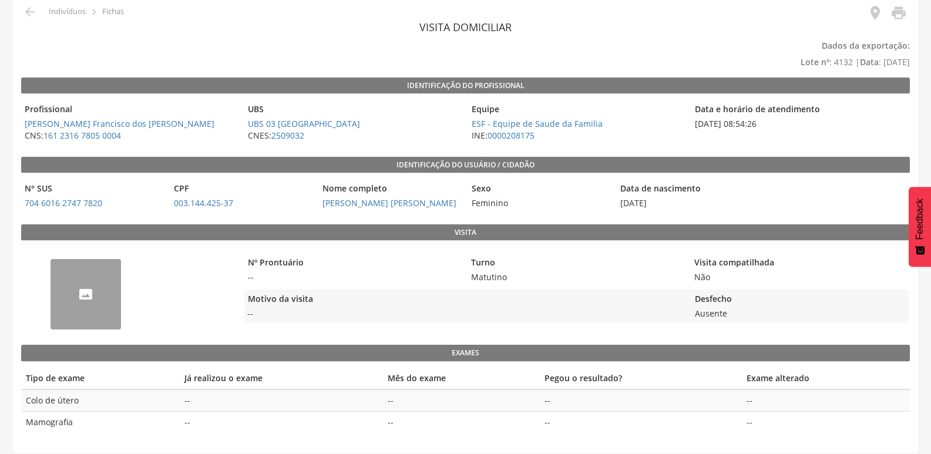
click at [88, 294] on div "--" at bounding box center [85, 294] width 70 height 70
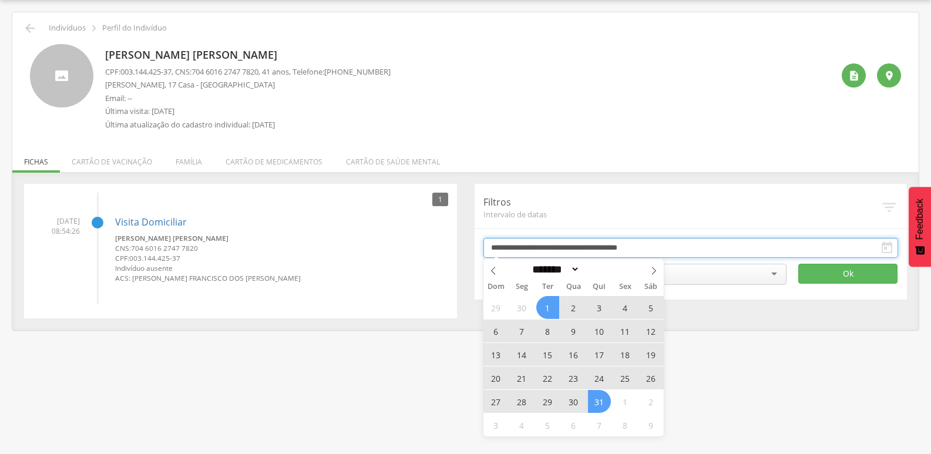
click at [590, 247] on input "**********" at bounding box center [690, 248] width 415 height 20
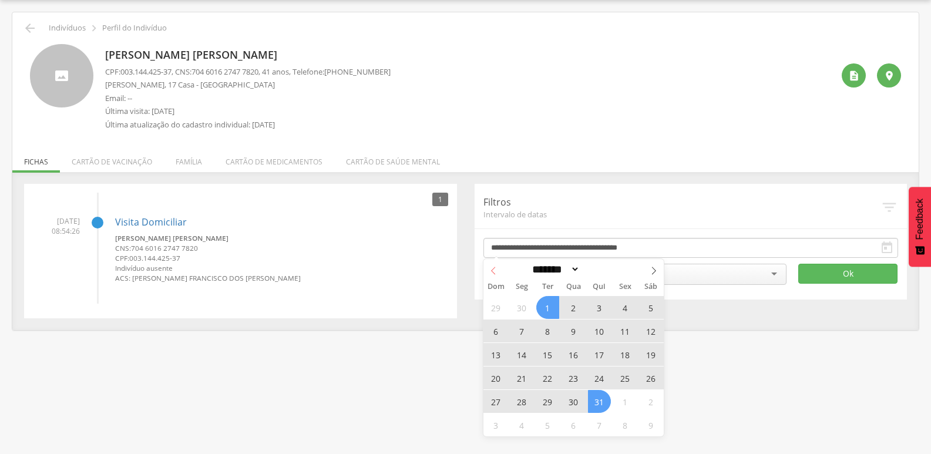
click at [493, 274] on icon at bounding box center [493, 271] width 8 height 8
select select "*"
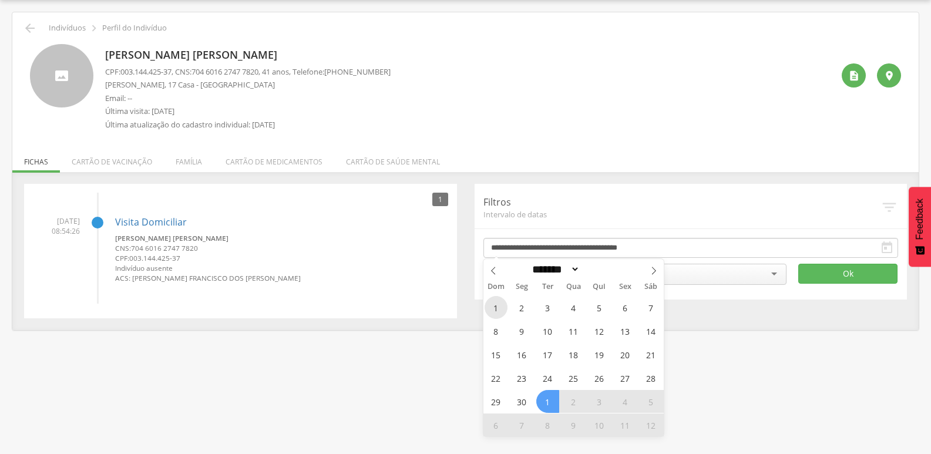
click at [501, 308] on span "1" at bounding box center [495, 307] width 23 height 23
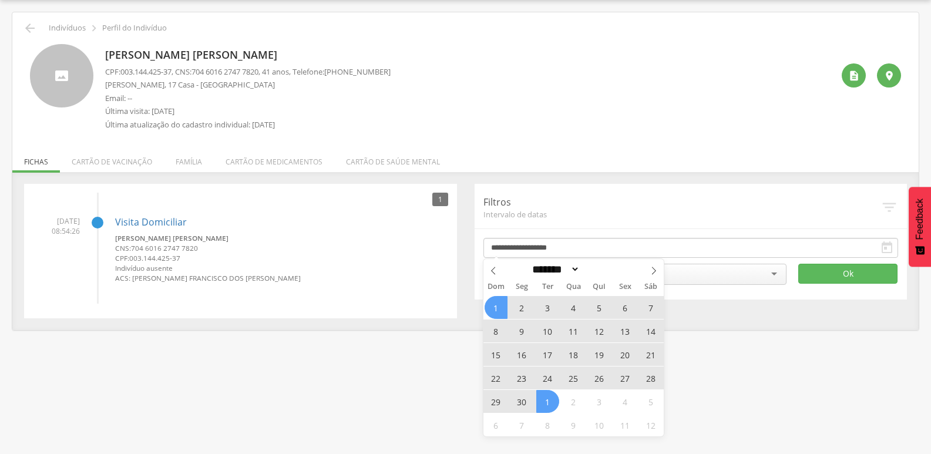
click at [547, 402] on span "1" at bounding box center [547, 401] width 23 height 23
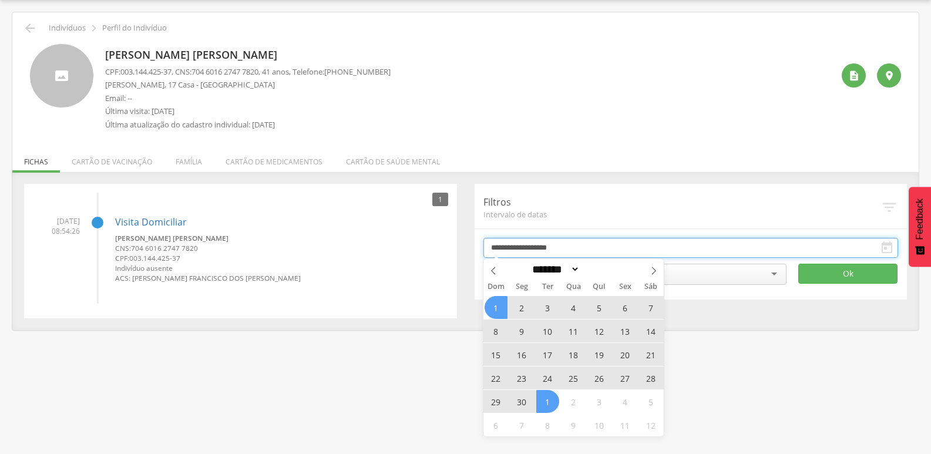
type input "**********"
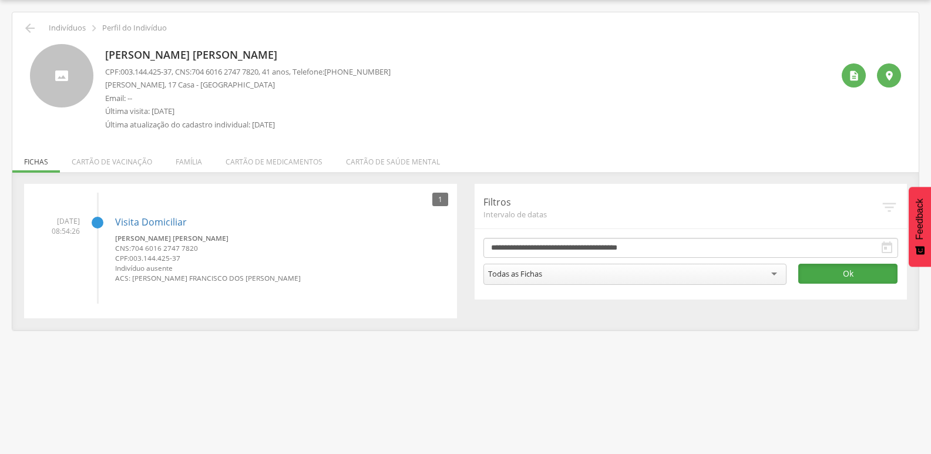
click at [839, 274] on button "Ok" at bounding box center [847, 274] width 99 height 20
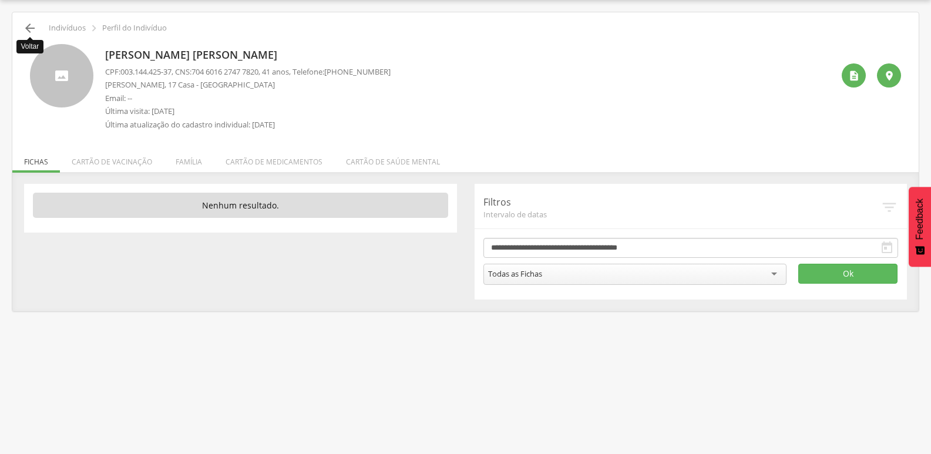
click at [25, 25] on icon "" at bounding box center [30, 28] width 14 height 14
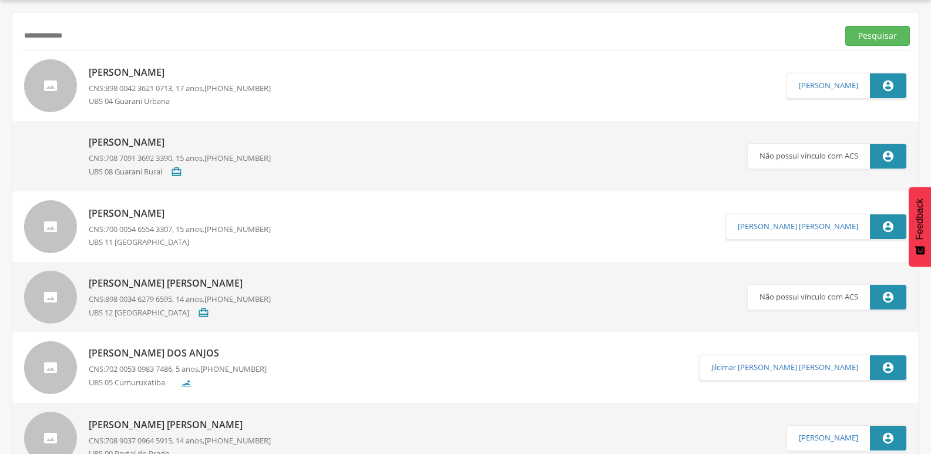
drag, startPoint x: 44, startPoint y: 45, endPoint x: 0, endPoint y: 66, distance: 49.1
click at [0, 66] on div " Supervisão  Distritos  Ubs adicionar ubs  Coordenador: - [PERSON_NAME] / B…" at bounding box center [465, 227] width 931 height 454
click at [845, 26] on button "Pesquisar" at bounding box center [877, 36] width 65 height 20
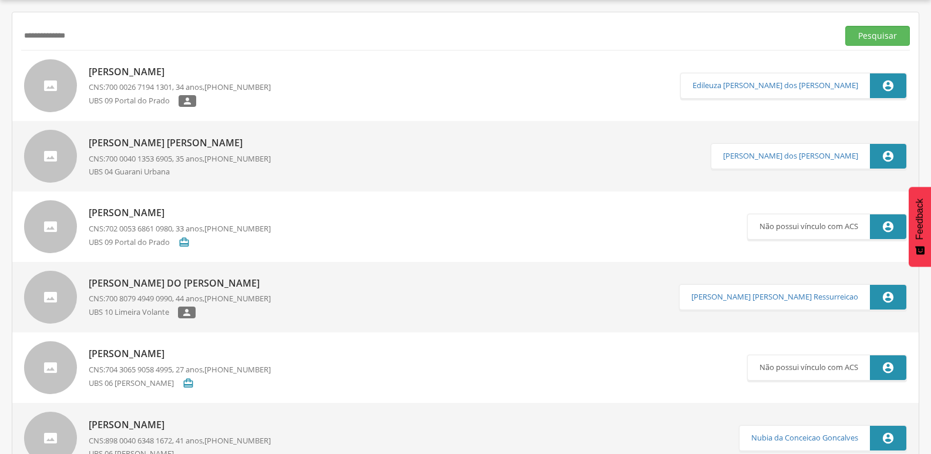
click at [845, 26] on button "Pesquisar" at bounding box center [877, 36] width 65 height 20
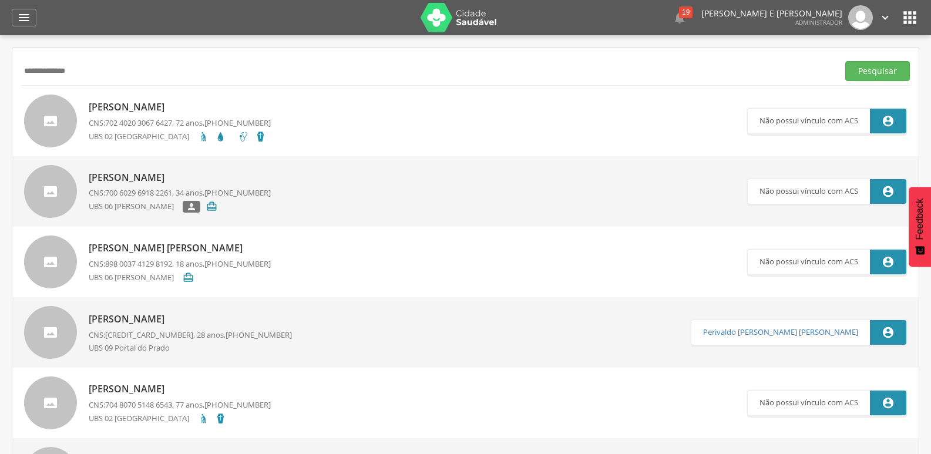
click at [49, 73] on input "**********" at bounding box center [427, 71] width 812 height 20
click at [845, 61] on button "Pesquisar" at bounding box center [877, 71] width 65 height 20
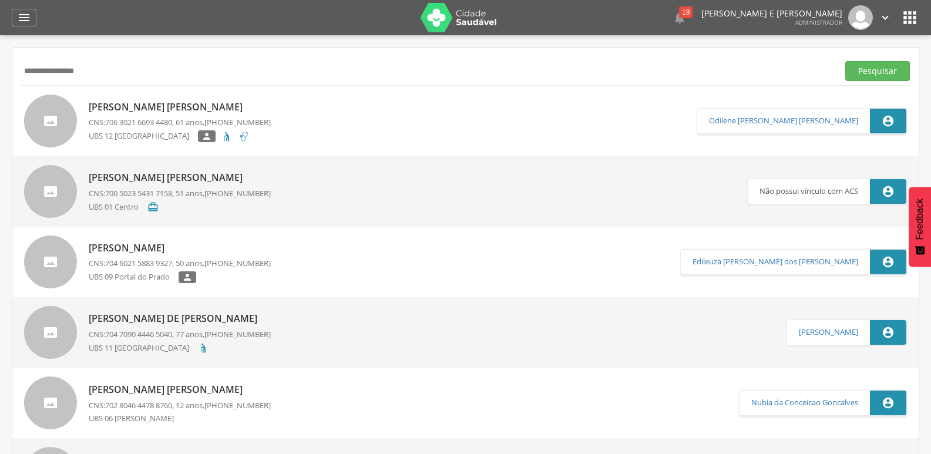
drag, startPoint x: 122, startPoint y: 75, endPoint x: 0, endPoint y: 90, distance: 123.1
click at [0, 90] on div " Supervisão  Distritos  Ubs adicionar ubs  Coordenador: - [PERSON_NAME] / B…" at bounding box center [465, 262] width 931 height 454
click at [845, 61] on button "Pesquisar" at bounding box center [877, 71] width 65 height 20
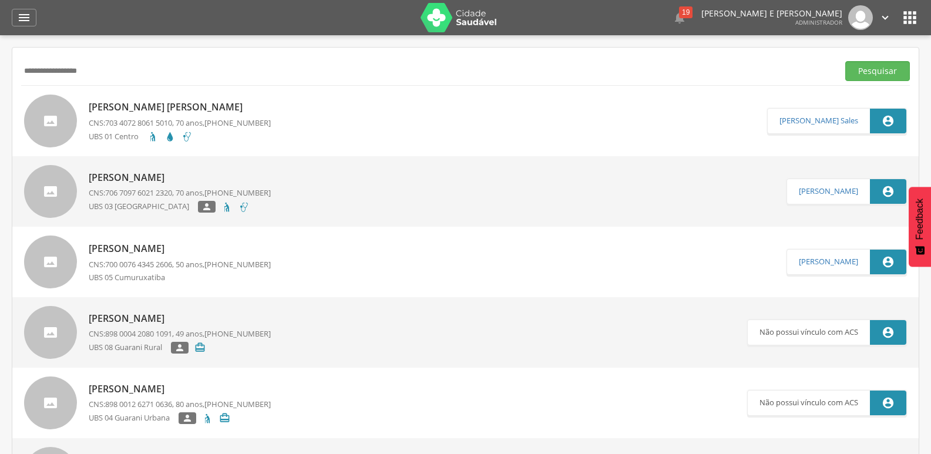
click at [22, 70] on input "**********" at bounding box center [427, 71] width 812 height 20
type input "**********"
click at [845, 61] on button "Pesquisar" at bounding box center [877, 71] width 65 height 20
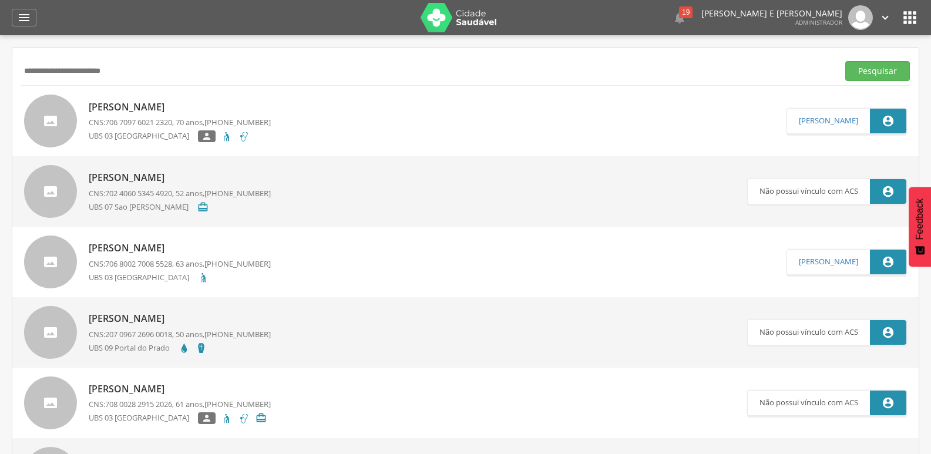
click at [197, 72] on input "**********" at bounding box center [427, 71] width 812 height 20
click at [264, 64] on input "text" at bounding box center [427, 71] width 812 height 20
click at [200, 72] on input "text" at bounding box center [427, 71] width 812 height 20
type input "**********"
click at [845, 61] on button "Pesquisar" at bounding box center [877, 71] width 65 height 20
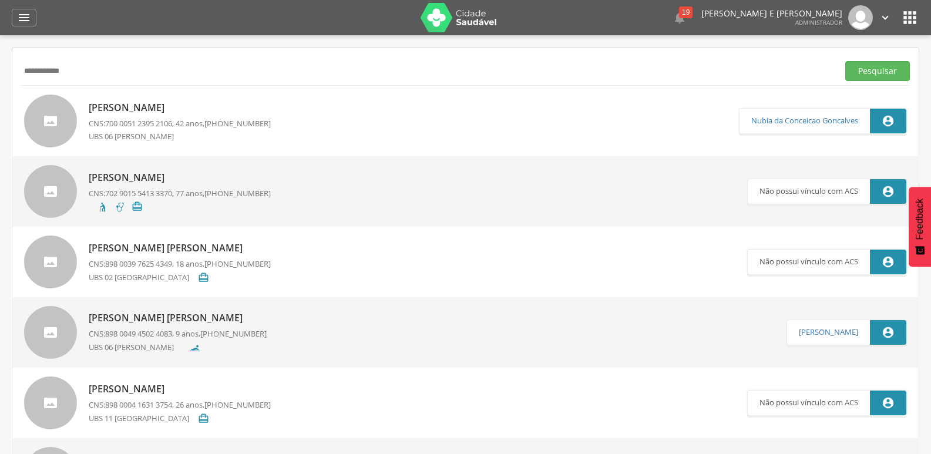
click at [221, 108] on p "[PERSON_NAME]" at bounding box center [180, 108] width 182 height 14
type input "**********"
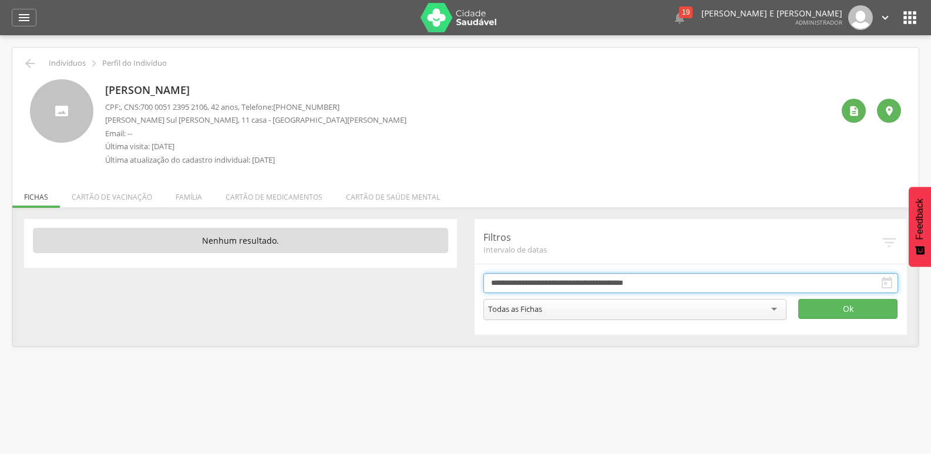
click at [639, 285] on input "**********" at bounding box center [690, 283] width 415 height 20
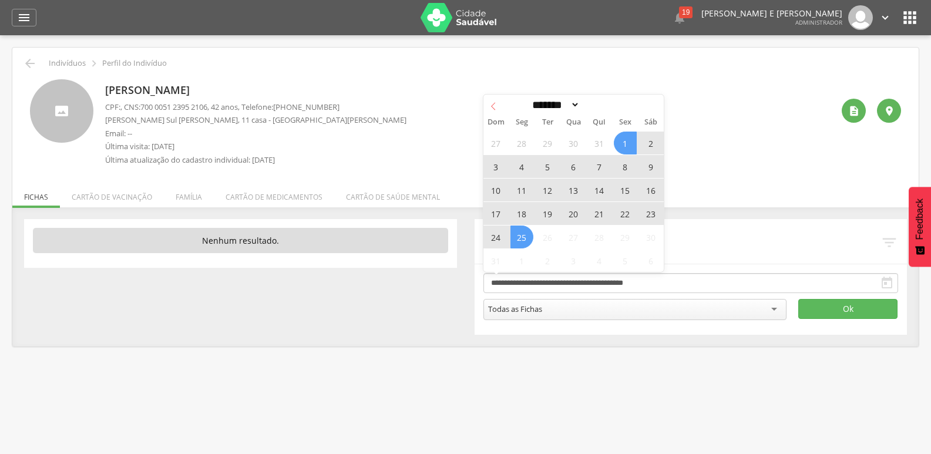
click at [491, 105] on icon at bounding box center [493, 106] width 8 height 8
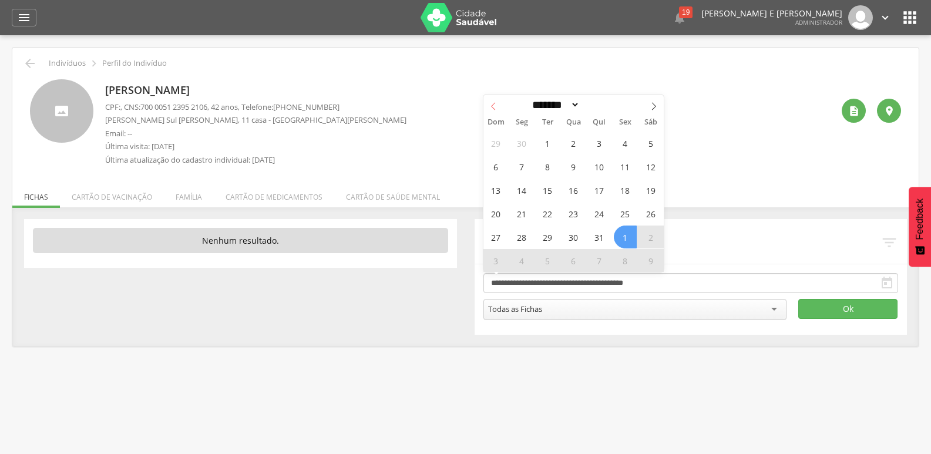
click at [491, 105] on icon at bounding box center [493, 106] width 8 height 8
click at [649, 103] on icon at bounding box center [653, 106] width 8 height 8
select select "*"
click at [553, 140] on span "1" at bounding box center [547, 143] width 23 height 23
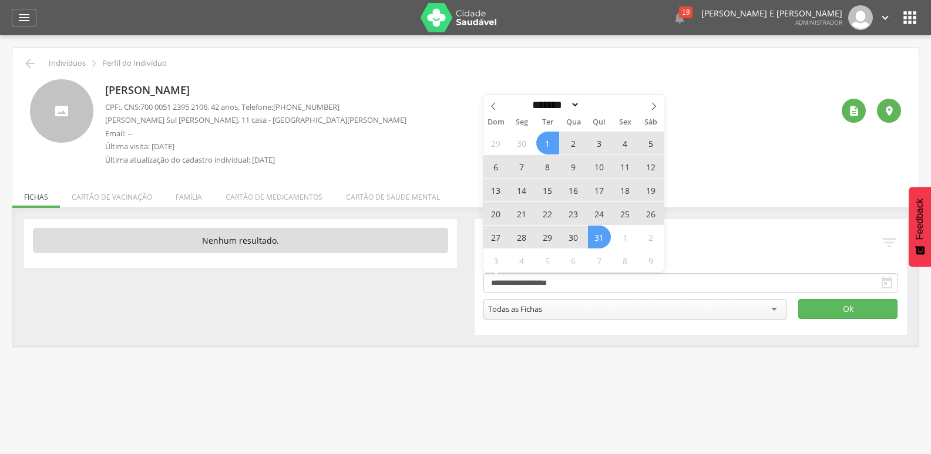
click at [605, 241] on span "31" at bounding box center [599, 236] width 23 height 23
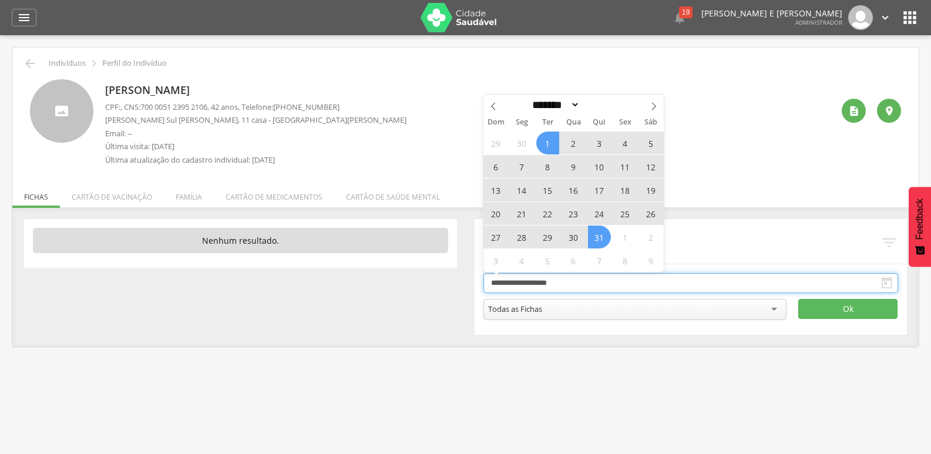
type input "**********"
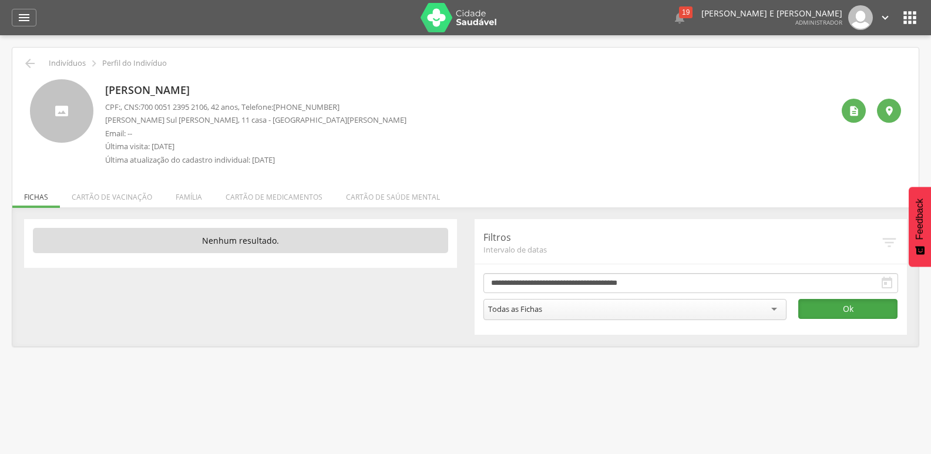
click at [853, 311] on button "Ok" at bounding box center [847, 309] width 99 height 20
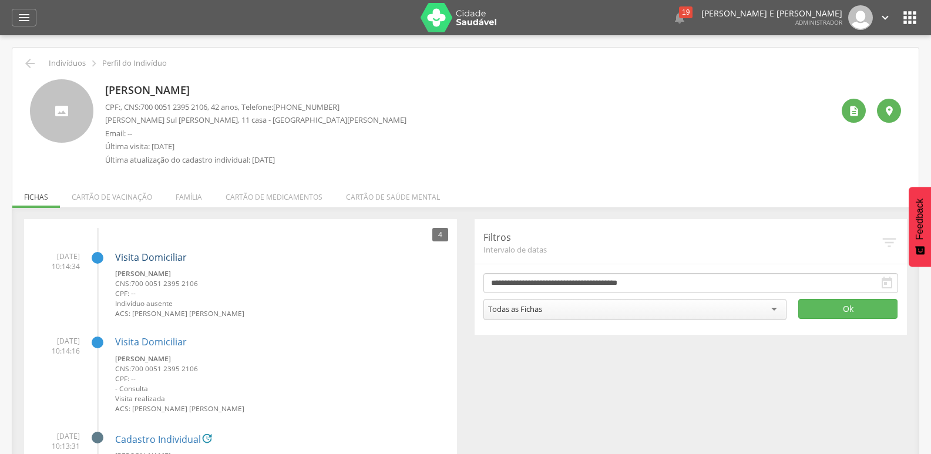
click at [149, 255] on link "Visita Domiciliar" at bounding box center [151, 257] width 72 height 13
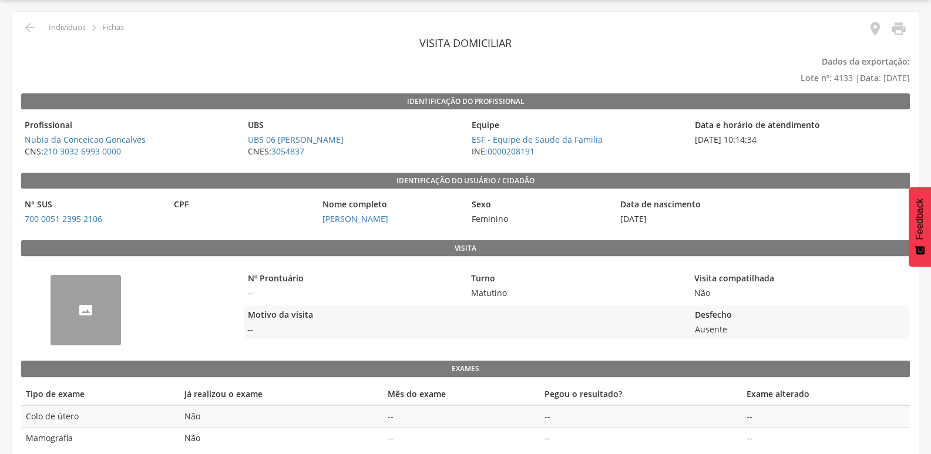
scroll to position [52, 0]
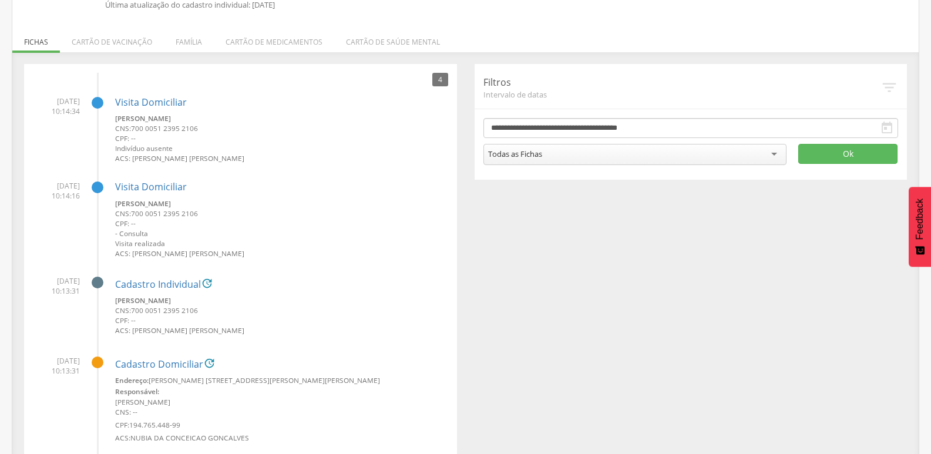
scroll to position [176, 0]
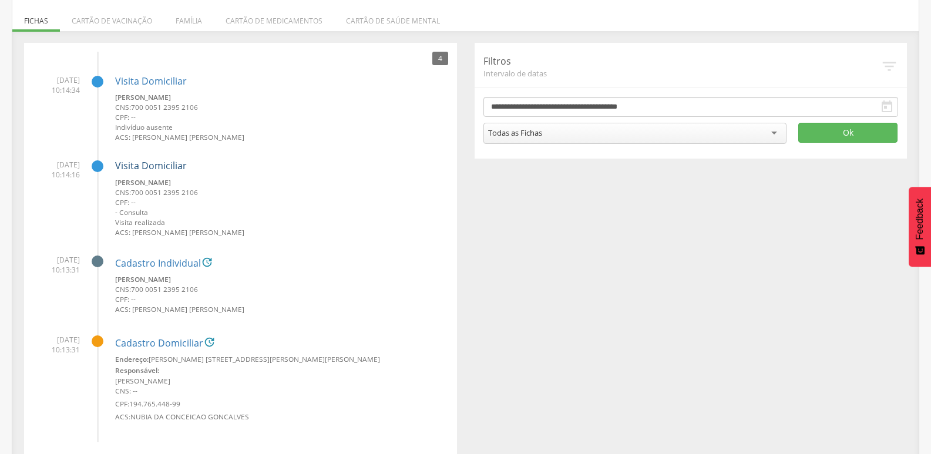
click at [158, 168] on link "Visita Domiciliar" at bounding box center [151, 165] width 72 height 13
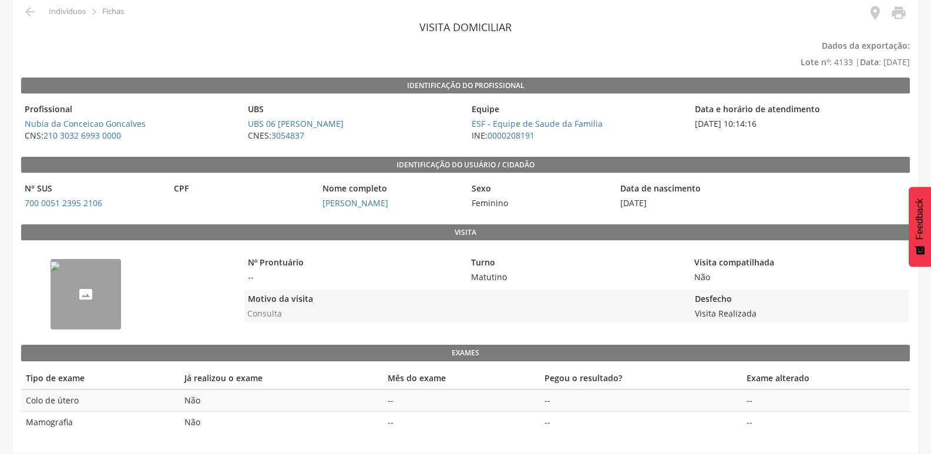
scroll to position [52, 0]
click at [60, 271] on img "--" at bounding box center [54, 265] width 9 height 9
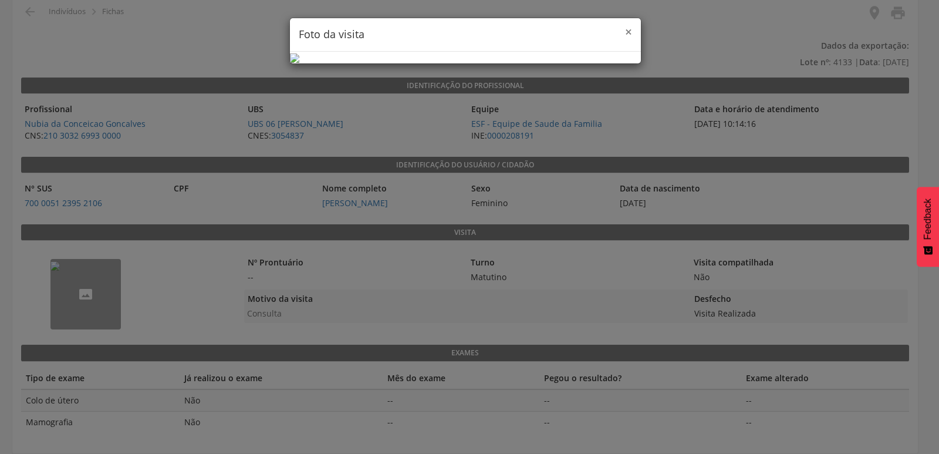
click at [630, 32] on span "×" at bounding box center [628, 31] width 7 height 16
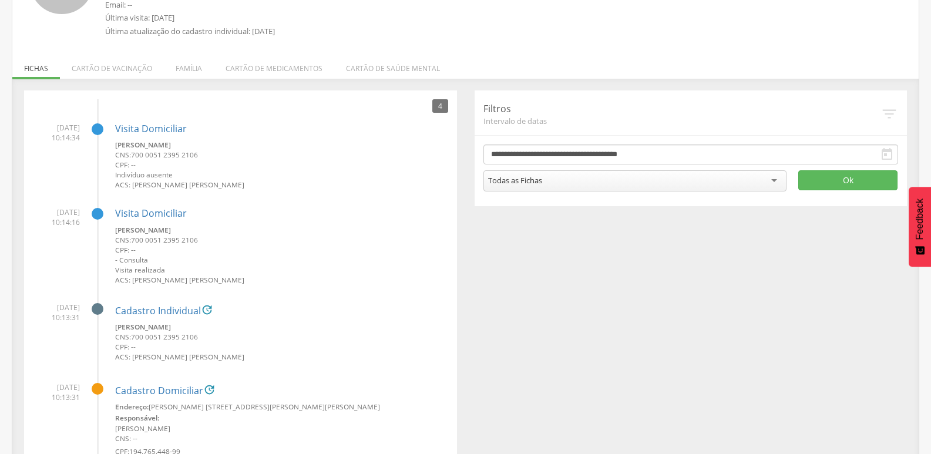
scroll to position [74, 0]
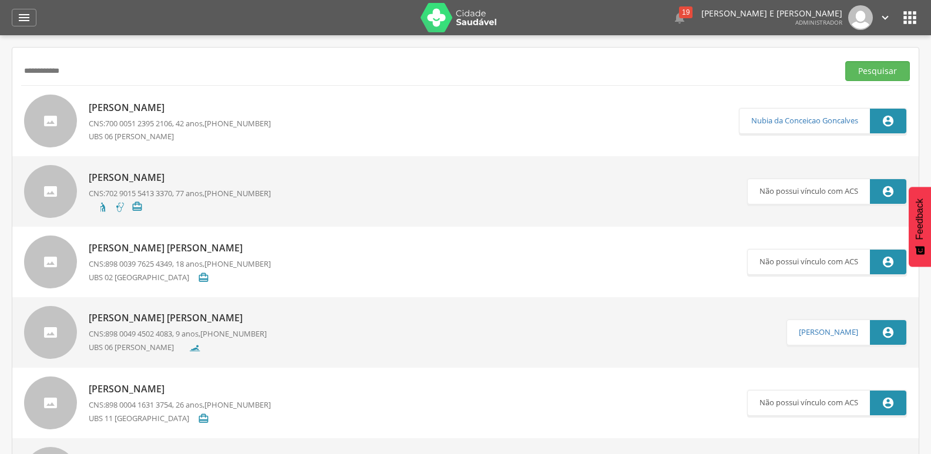
drag, startPoint x: 78, startPoint y: 70, endPoint x: 0, endPoint y: 70, distance: 78.1
click at [0, 70] on div " Supervisão  Distritos  Ubs adicionar ubs  Coordenador: - [PERSON_NAME] / B…" at bounding box center [465, 262] width 931 height 454
click at [18, 17] on icon "" at bounding box center [24, 18] width 14 height 14
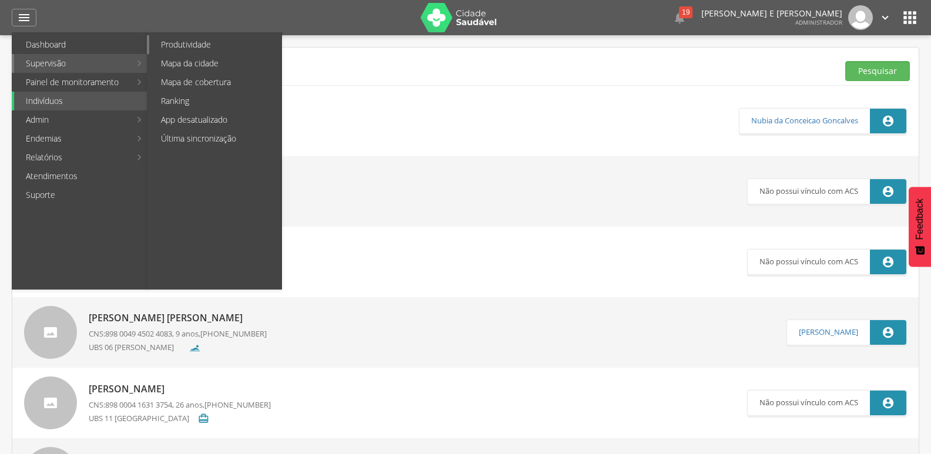
click at [208, 43] on link "Produtividade" at bounding box center [215, 44] width 132 height 19
type input "**********"
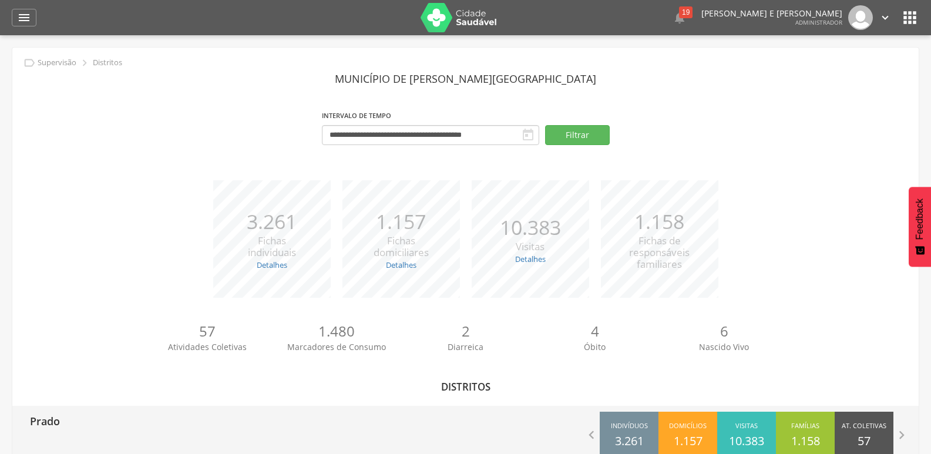
click at [58, 419] on p "Prado" at bounding box center [45, 417] width 30 height 23
type input "**********"
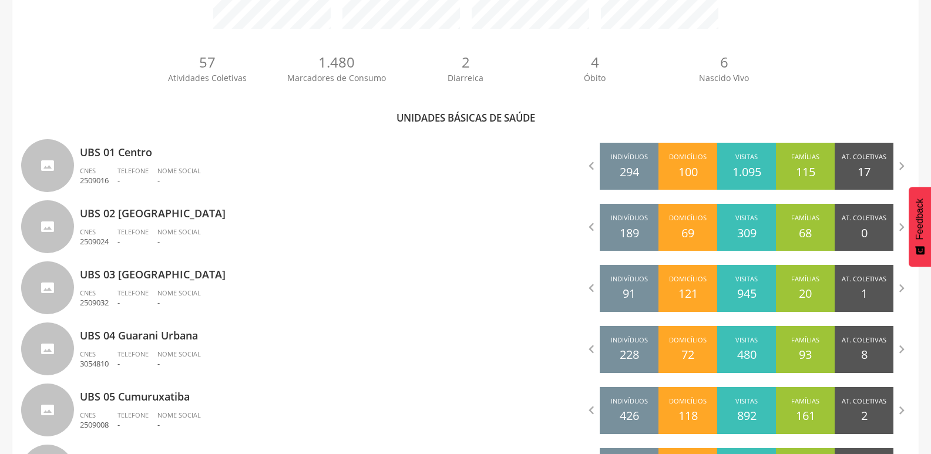
scroll to position [294, 0]
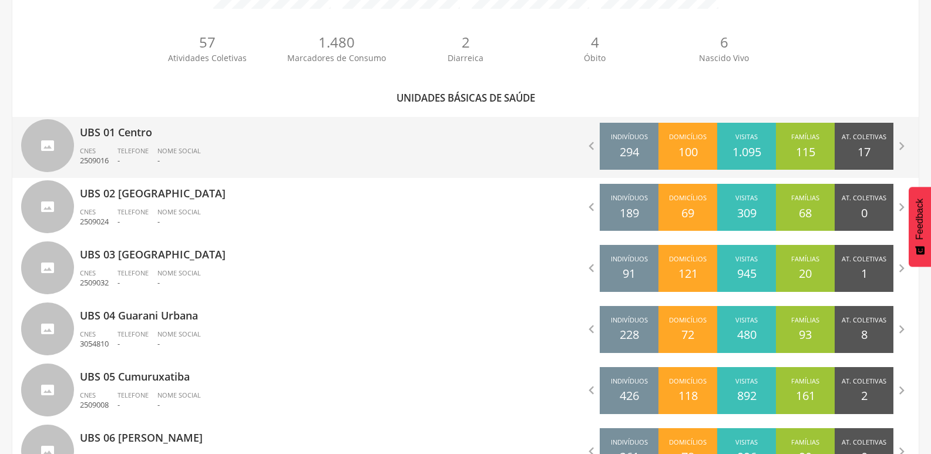
click at [332, 151] on ul "CNES 2509016 Telefone - Nome Social -" at bounding box center [268, 159] width 377 height 26
type input "**********"
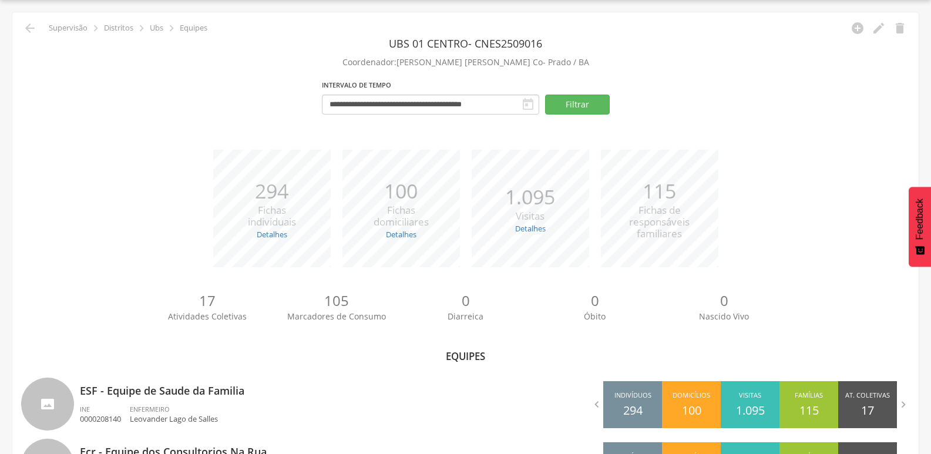
scroll to position [283, 0]
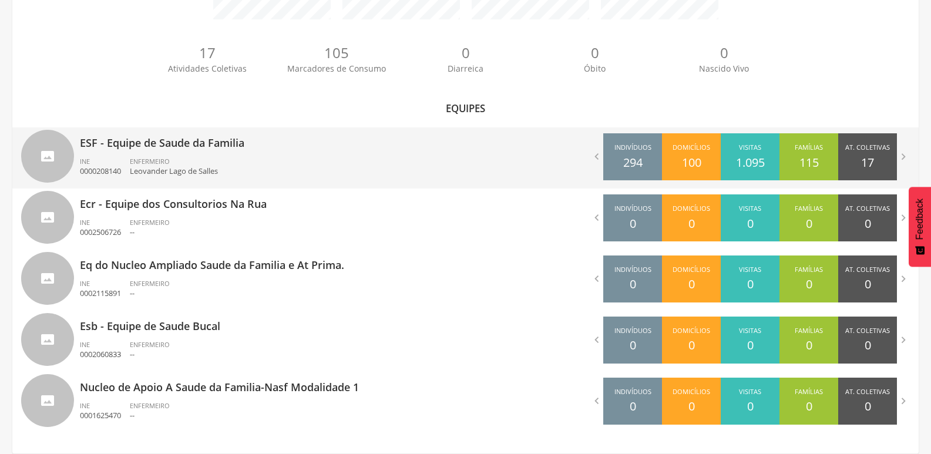
click at [250, 165] on ul "INE 0000208140 ENFERMEIRO Leovander [GEOGRAPHIC_DATA][PERSON_NAME]" at bounding box center [268, 170] width 377 height 26
type input "**********"
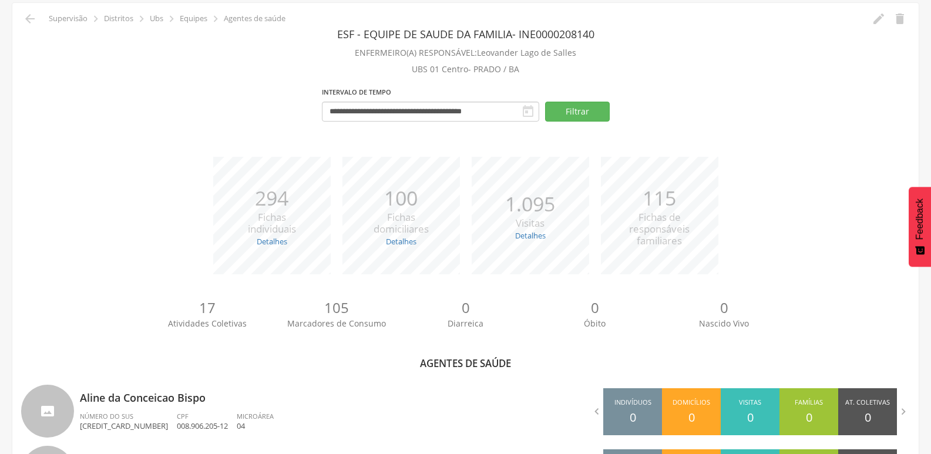
scroll to position [294, 0]
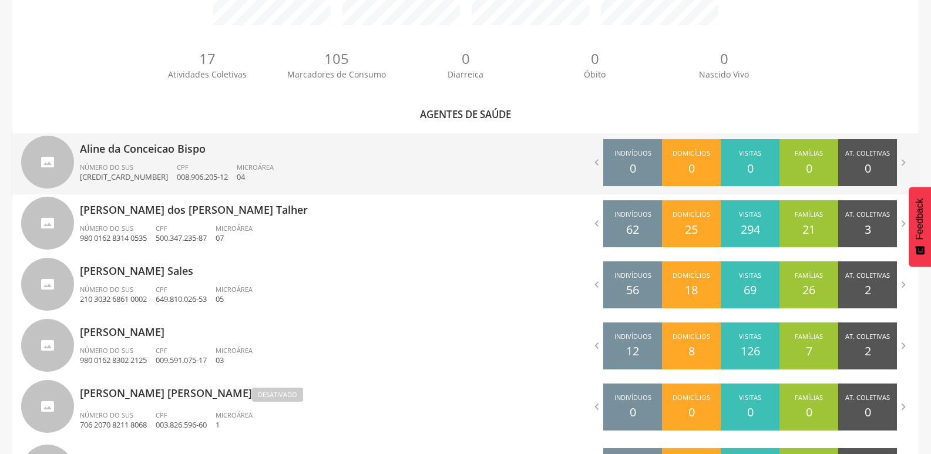
click at [184, 163] on div "CPF 008.906.205-12" at bounding box center [207, 173] width 60 height 20
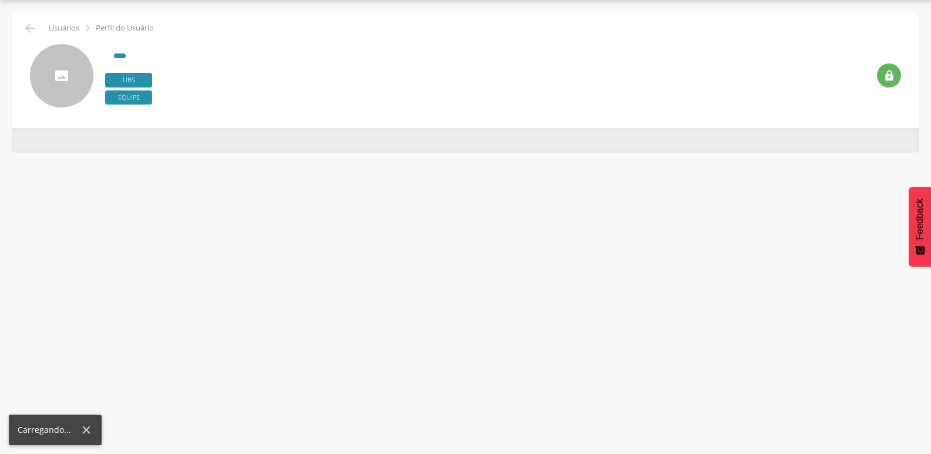
type input "**********"
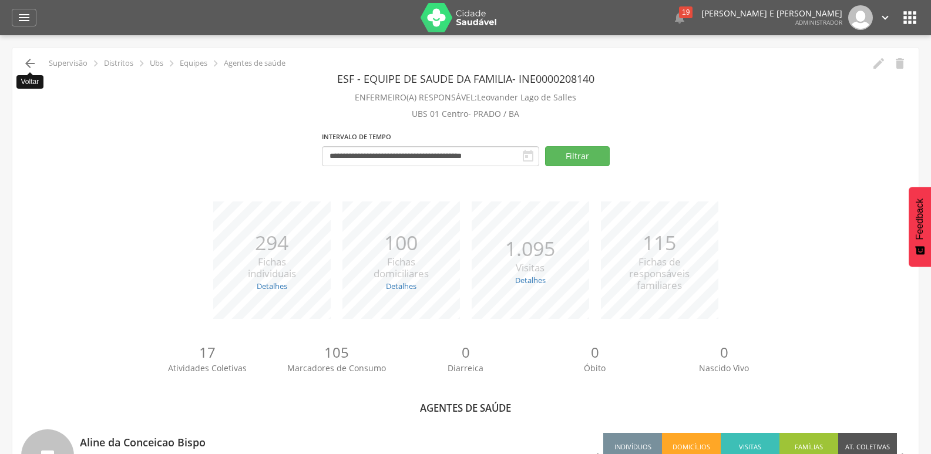
click at [25, 59] on icon "" at bounding box center [30, 63] width 14 height 14
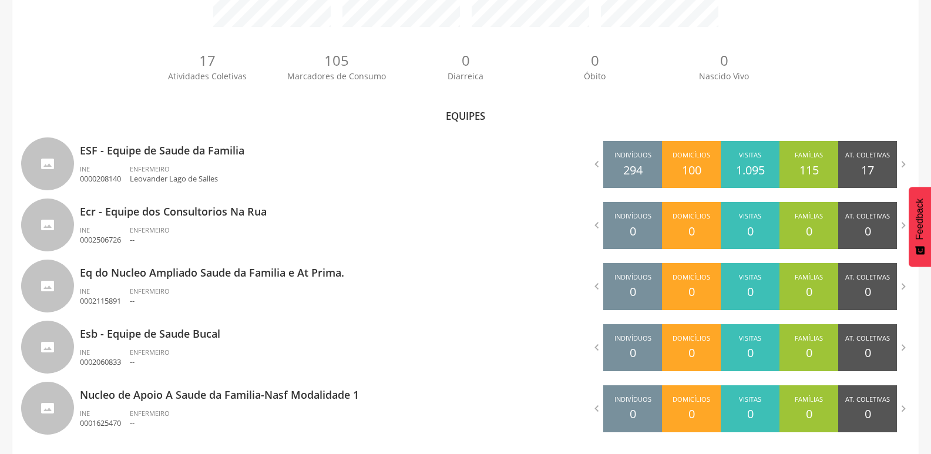
scroll to position [283, 0]
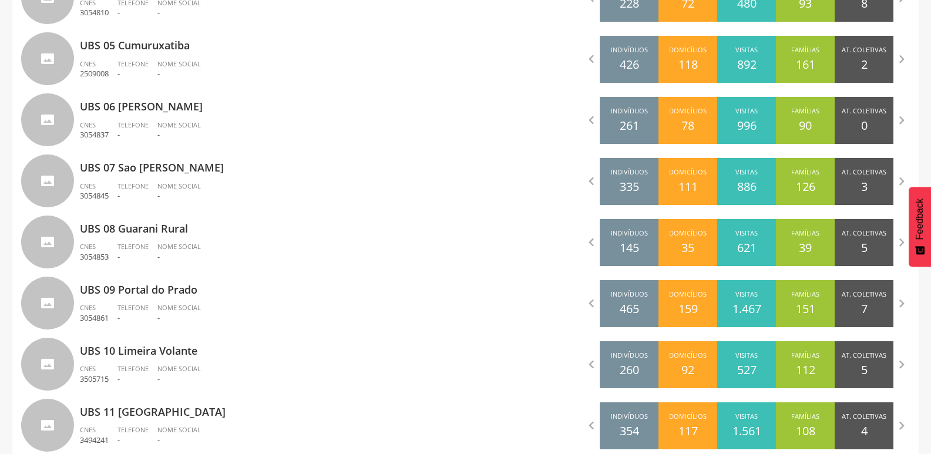
scroll to position [771, 0]
